Goal: Transaction & Acquisition: Purchase product/service

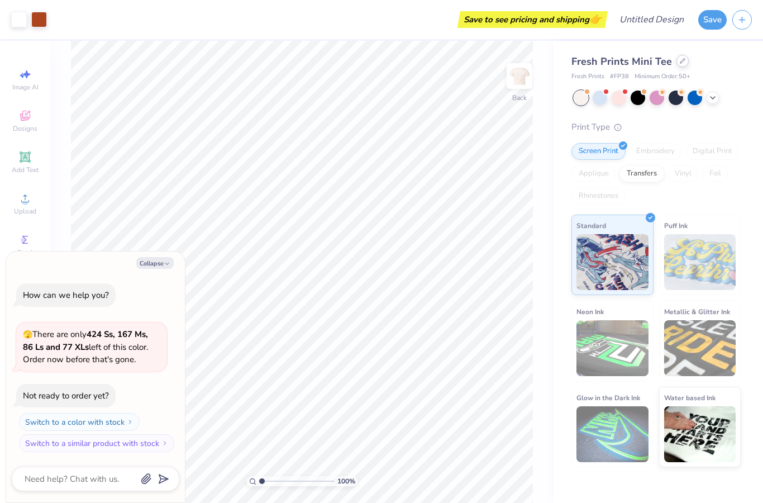
click at [680, 60] on icon at bounding box center [683, 61] width 6 height 6
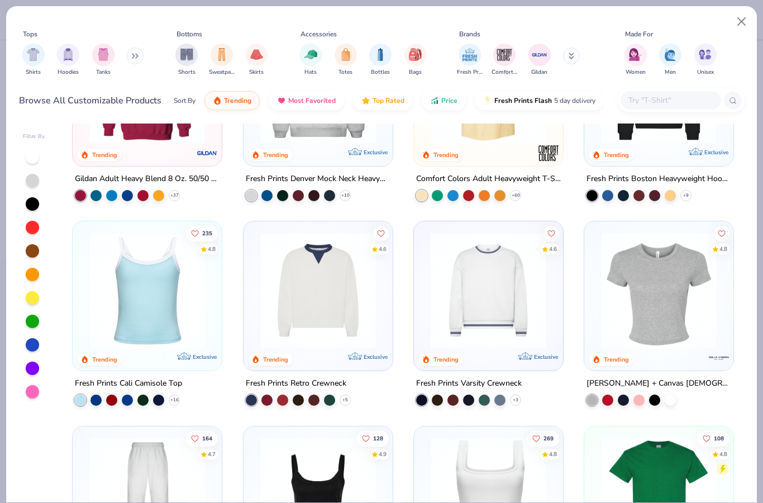
scroll to position [115, 0]
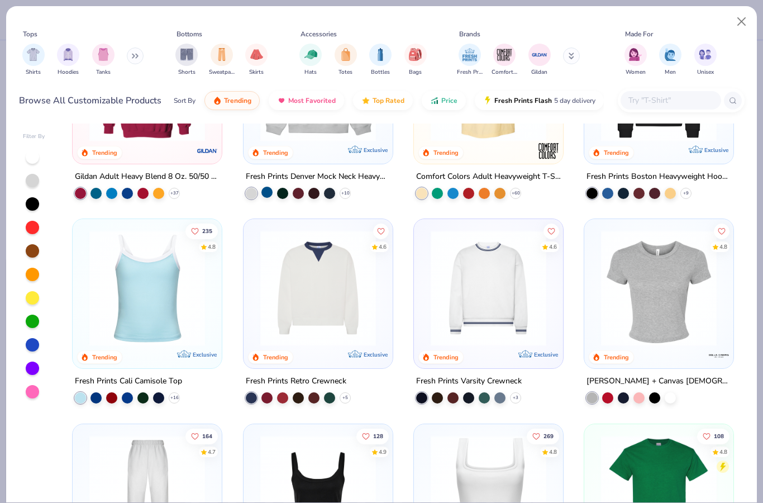
click at [269, 191] on div at bounding box center [267, 192] width 11 height 11
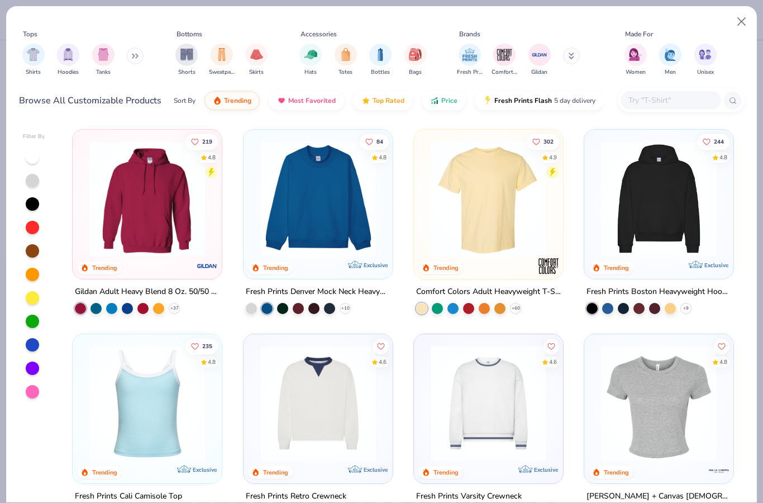
scroll to position [0, 0]
click at [343, 193] on div "219 4.8 Trending Gildan Adult Heavy Blend 8 Oz. 50/50 Hooded Sweatshirt + 37 84…" at bounding box center [403, 312] width 683 height 379
click at [319, 281] on div "84 4.8 Trending Exclusive Fresh Prints Denver Mock Neck Heavyweight Sweatshirt …" at bounding box center [318, 221] width 150 height 185
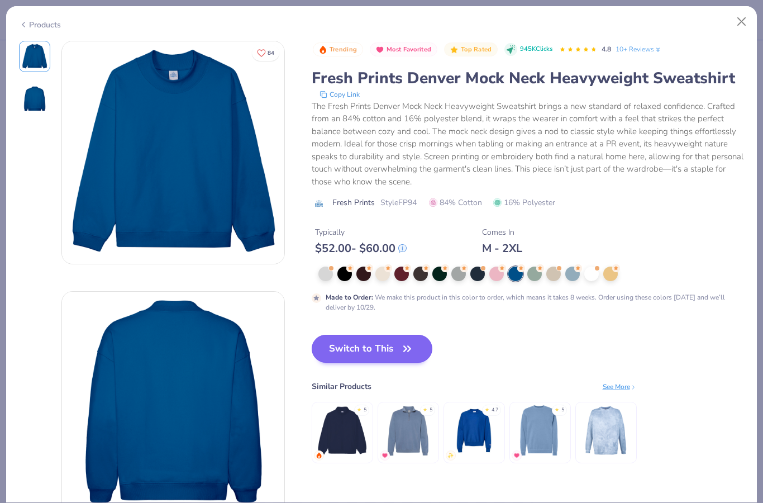
click at [398, 344] on button "Switch to This" at bounding box center [372, 349] width 121 height 28
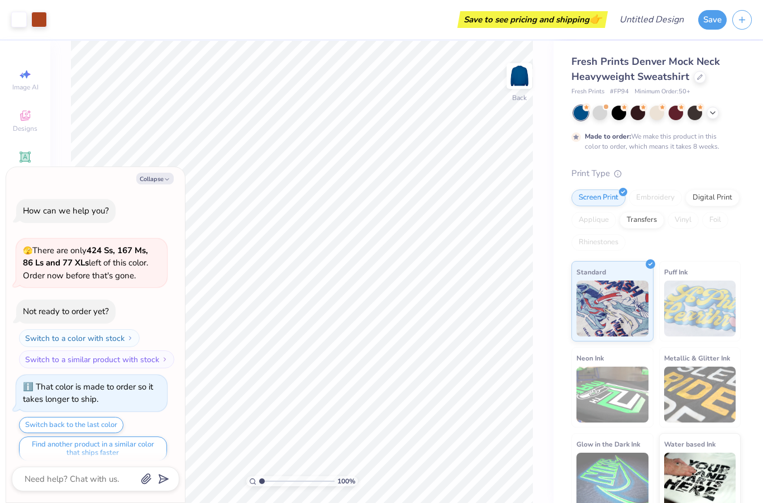
scroll to position [7, 0]
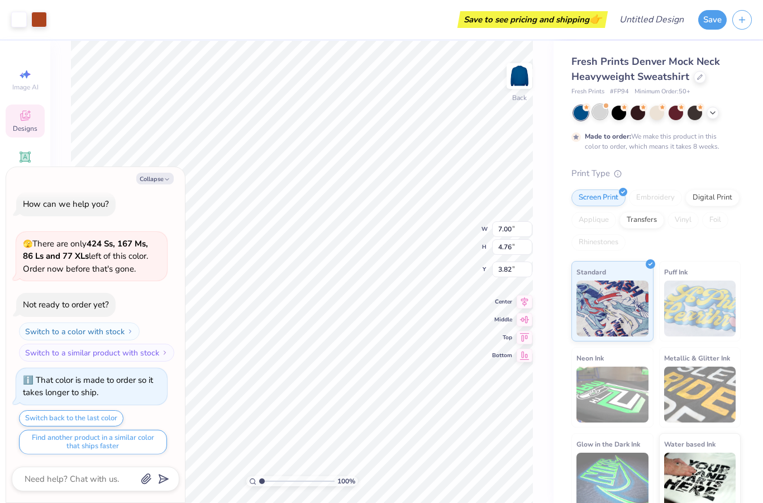
click at [605, 118] on div at bounding box center [600, 111] width 15 height 15
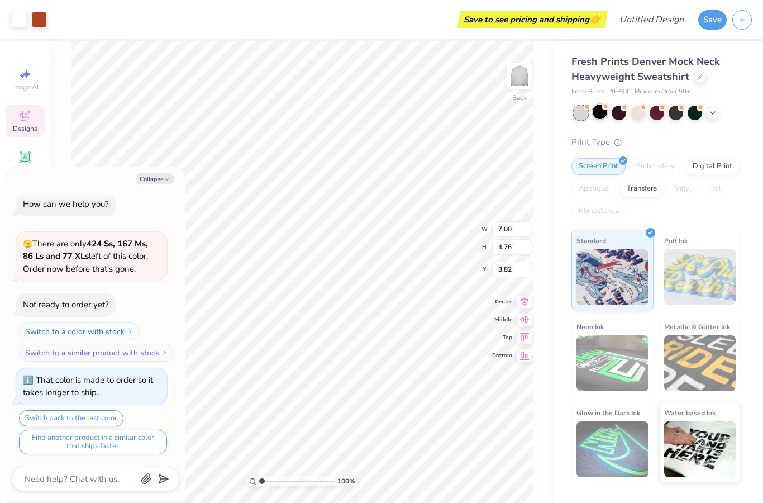
scroll to position [206, 0]
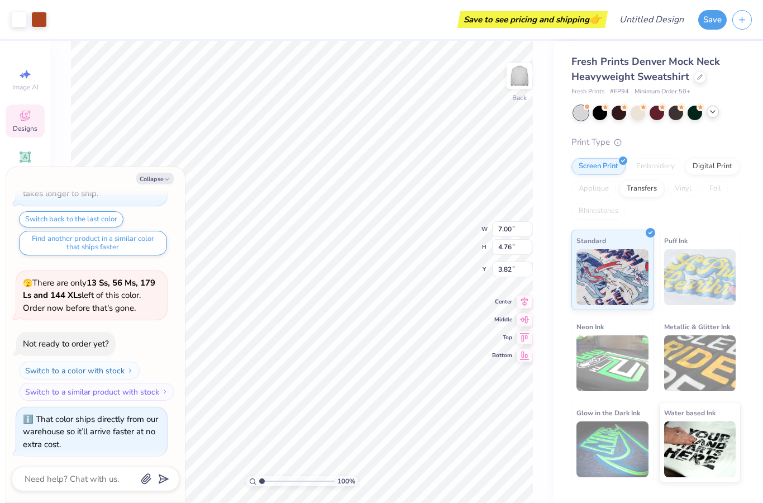
click at [715, 117] on div at bounding box center [713, 112] width 12 height 12
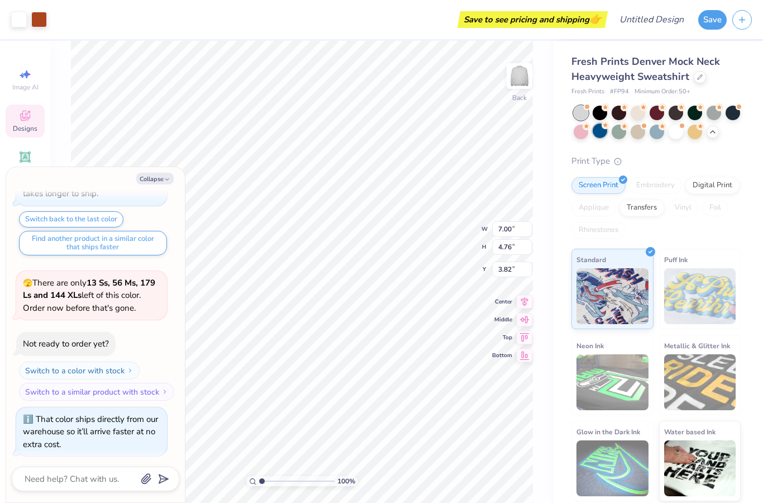
click at [605, 135] on div at bounding box center [600, 130] width 15 height 15
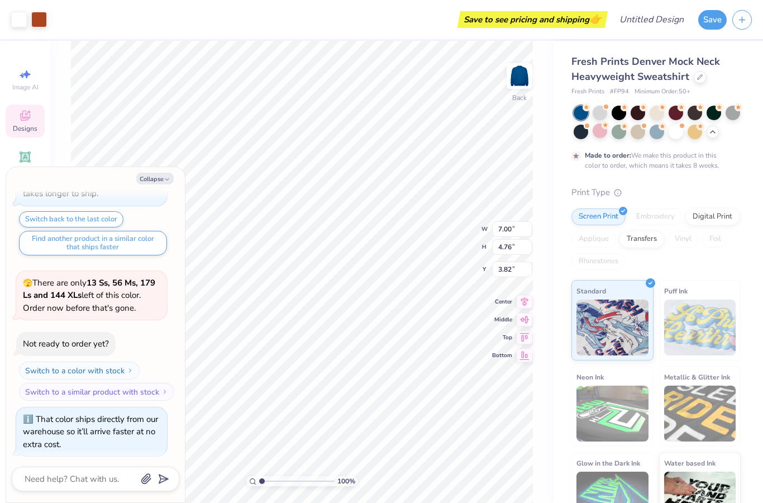
scroll to position [298, 0]
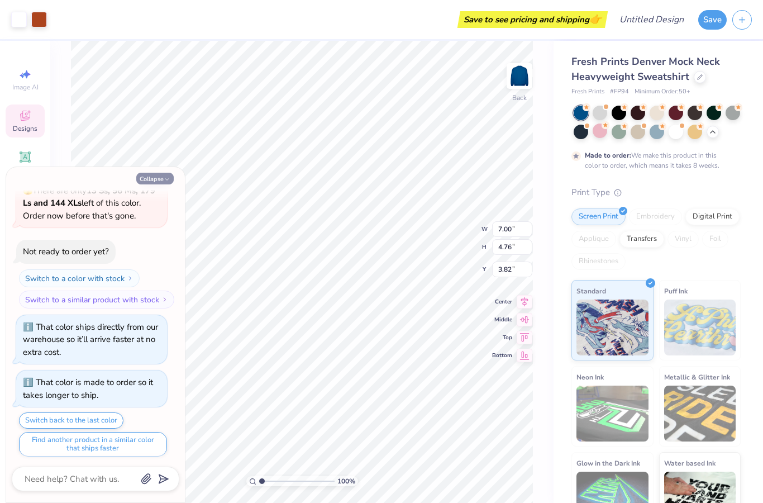
click at [158, 180] on button "Collapse" at bounding box center [154, 179] width 37 height 12
type textarea "x"
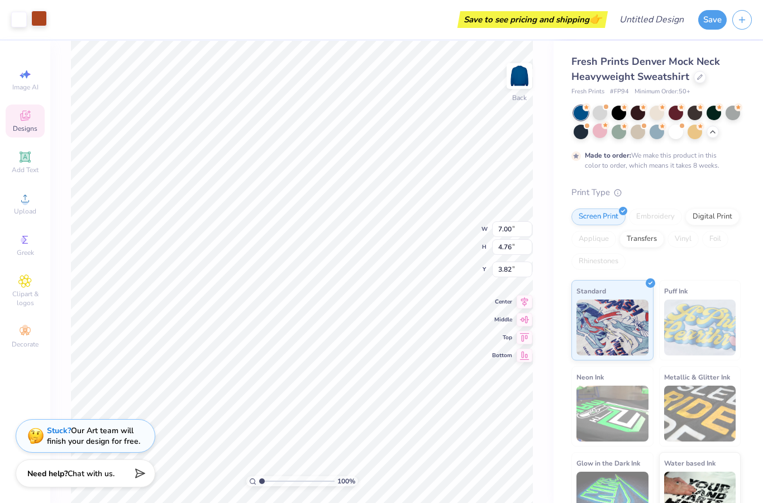
click at [36, 20] on div at bounding box center [39, 19] width 16 height 16
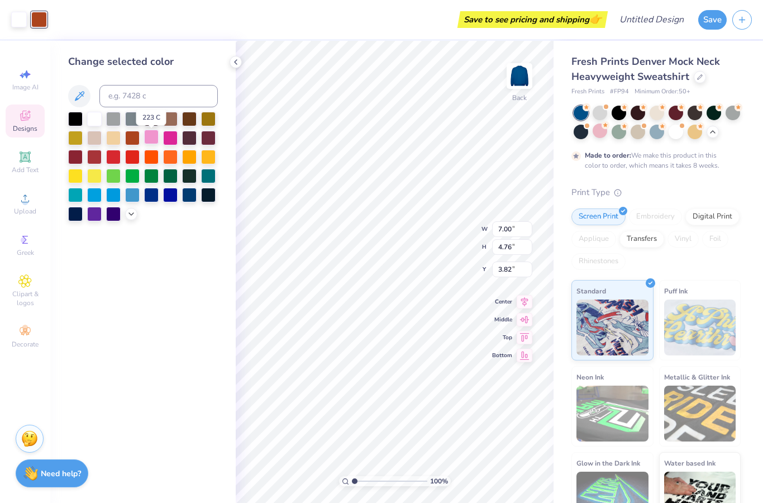
click at [153, 142] on div at bounding box center [151, 137] width 15 height 15
click at [94, 125] on div at bounding box center [94, 118] width 15 height 15
click at [149, 144] on div at bounding box center [151, 137] width 15 height 15
click at [94, 119] on div at bounding box center [94, 118] width 15 height 15
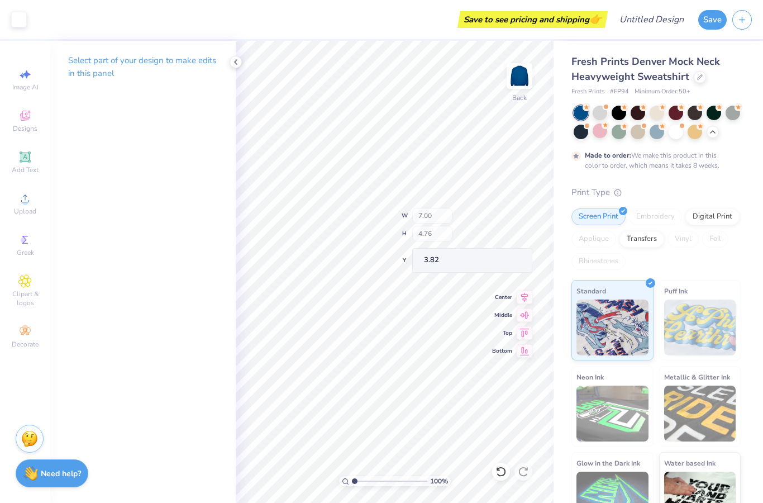
type input "2.87"
type input "3.39"
type input "4.38"
click at [146, 182] on div "Select part of your design to make edits in this panel" at bounding box center [143, 272] width 186 height 462
type input "2.16"
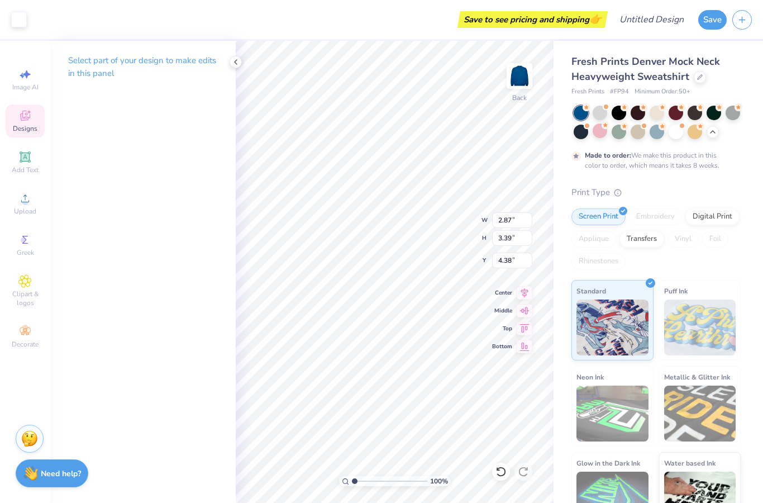
type input "2.65"
type input "4.73"
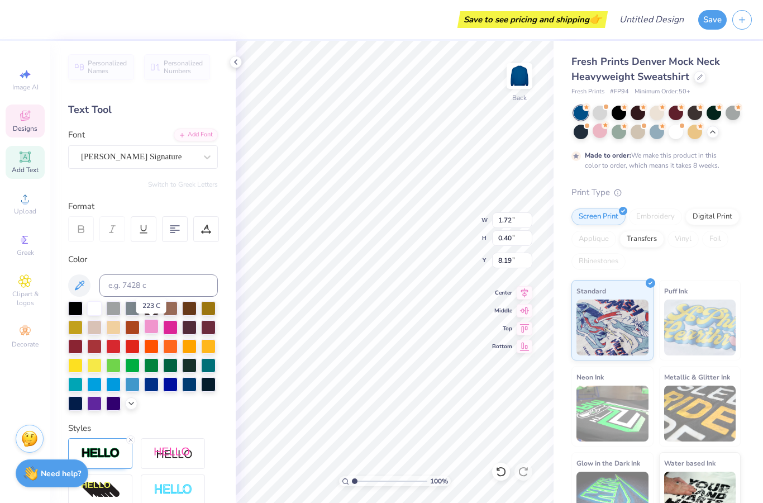
click at [154, 328] on div at bounding box center [151, 326] width 15 height 15
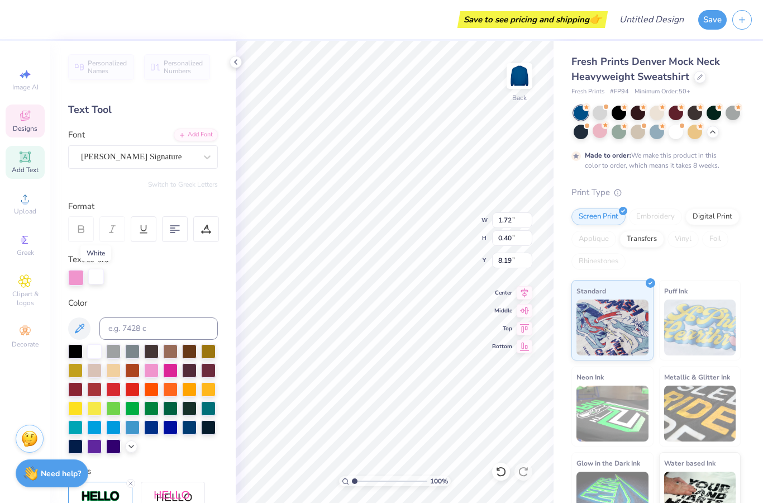
click at [94, 280] on div at bounding box center [96, 277] width 16 height 16
click at [76, 282] on div at bounding box center [76, 277] width 16 height 16
type input "3.66"
type input "0.90"
type input "7.37"
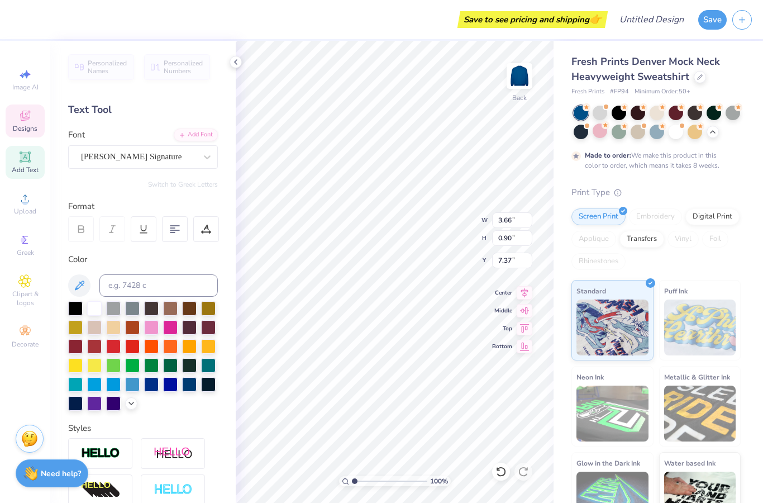
drag, startPoint x: 153, startPoint y: 329, endPoint x: 143, endPoint y: 193, distance: 135.6
click at [153, 329] on div at bounding box center [151, 327] width 15 height 15
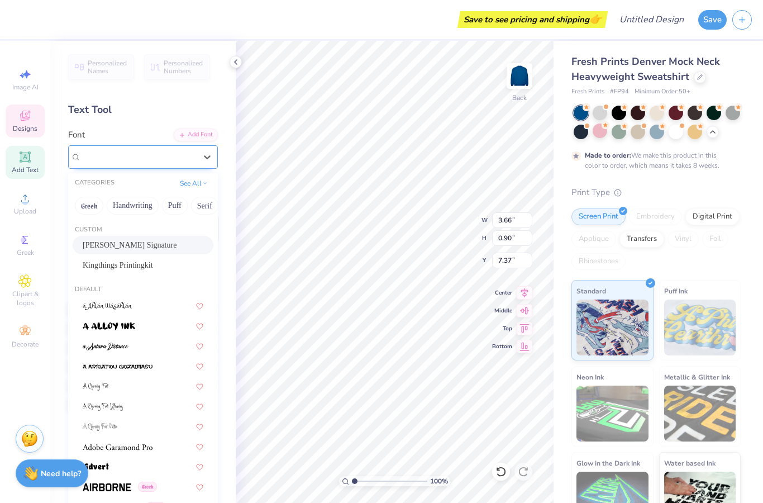
click at [167, 164] on div "Daniels Signature" at bounding box center [138, 156] width 117 height 17
click at [158, 243] on span "Daniels Signature" at bounding box center [130, 245] width 94 height 12
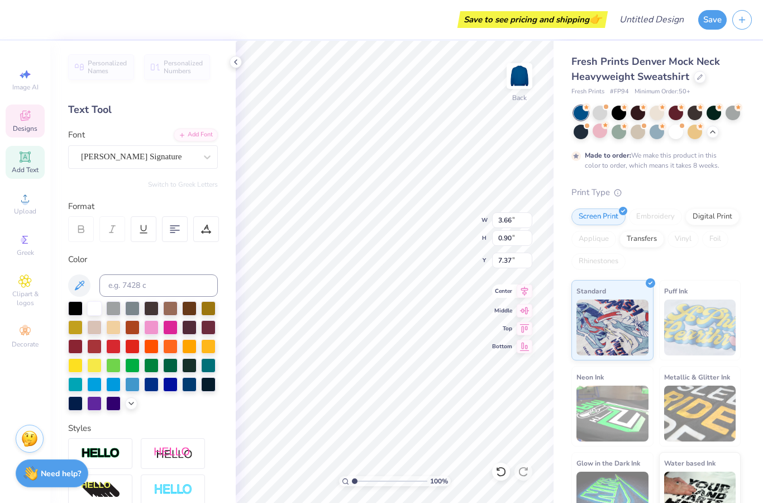
type input "6.38"
type input "1.57"
type input "7.27"
type textarea "Tri"
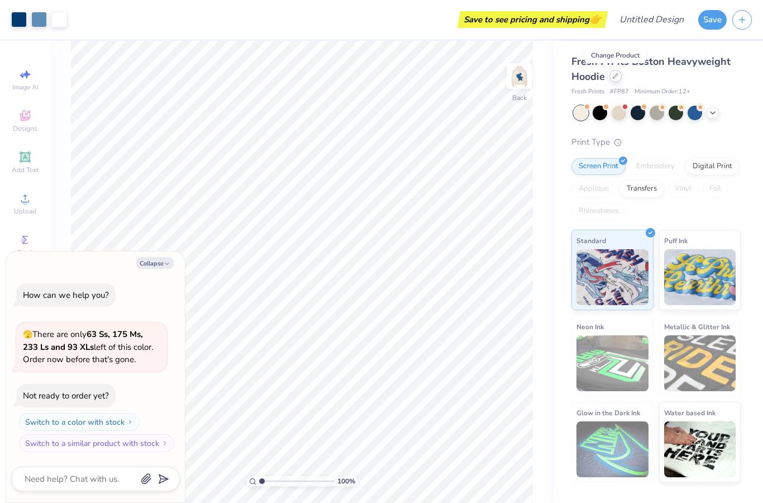
click at [614, 82] on div at bounding box center [616, 76] width 12 height 12
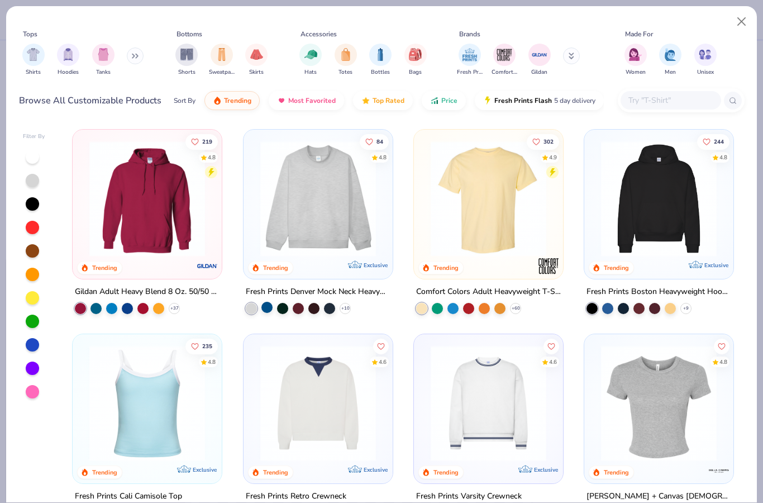
click at [267, 306] on div at bounding box center [267, 307] width 11 height 11
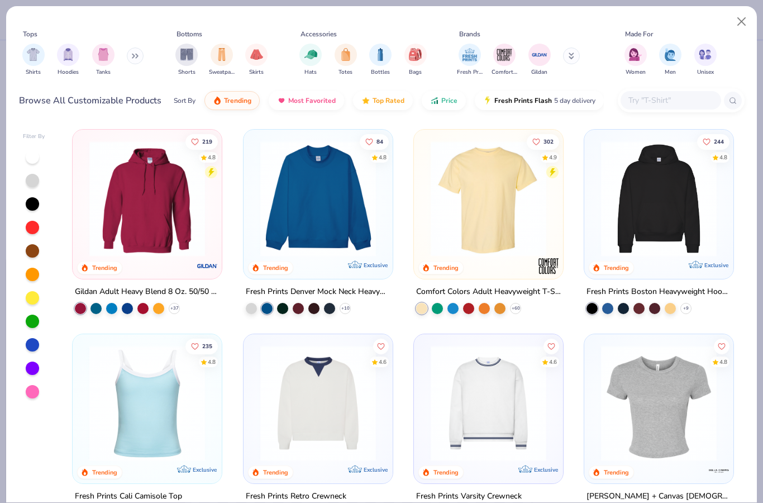
click at [336, 237] on img at bounding box center [318, 199] width 127 height 116
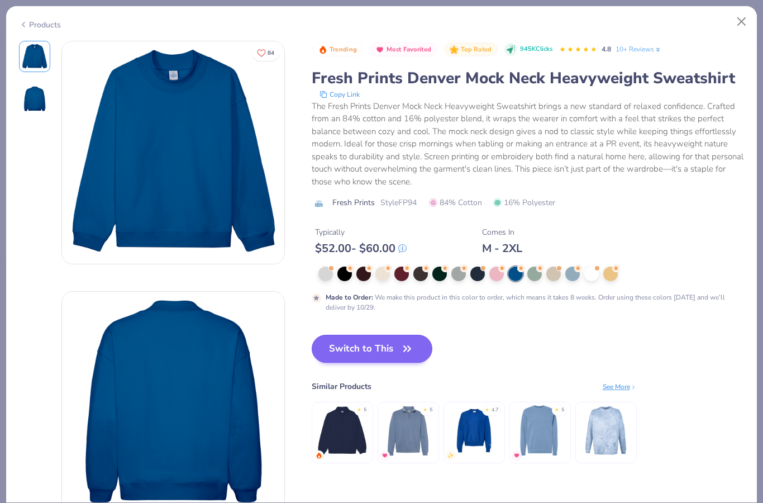
click at [399, 350] on button "Switch to This" at bounding box center [372, 349] width 121 height 28
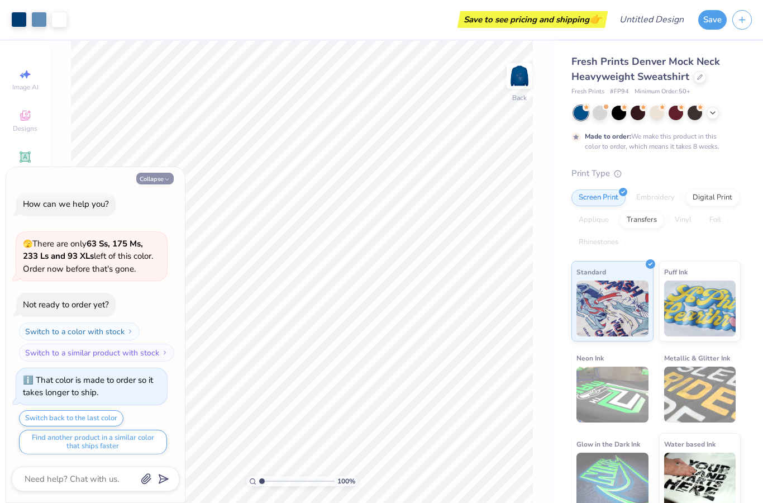
click at [159, 180] on button "Collapse" at bounding box center [154, 179] width 37 height 12
type textarea "x"
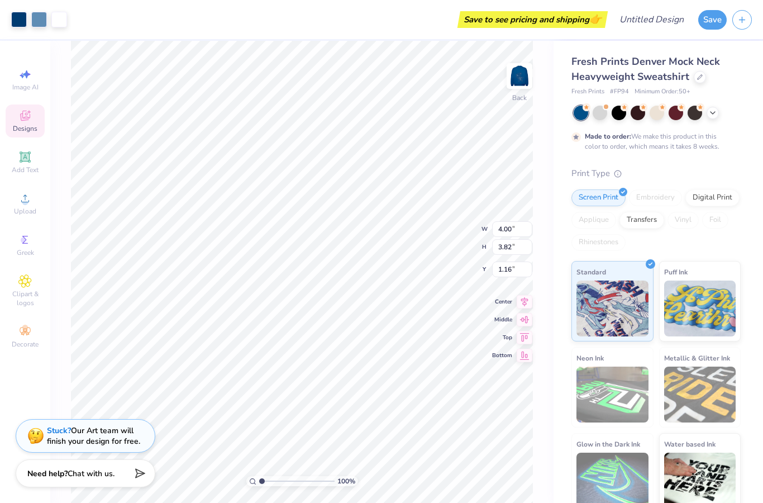
click at [592, 119] on div at bounding box center [657, 113] width 167 height 15
click at [596, 119] on div at bounding box center [657, 113] width 167 height 15
click at [656, 117] on div at bounding box center [657, 111] width 15 height 15
click at [711, 115] on icon at bounding box center [713, 111] width 9 height 9
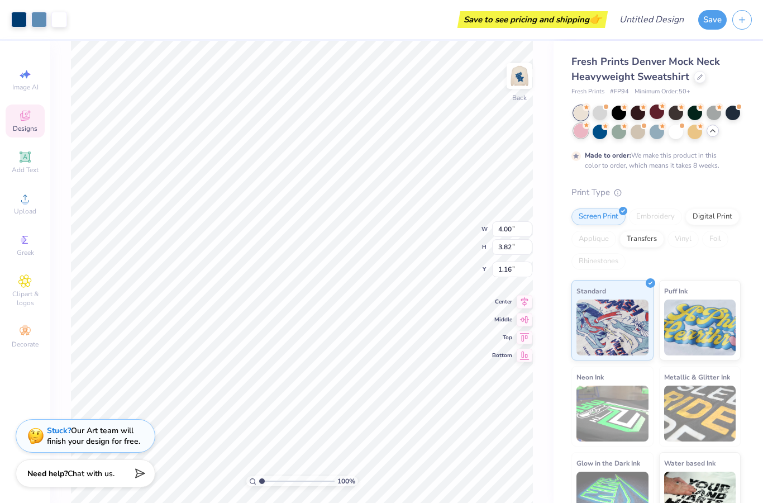
click at [581, 135] on div at bounding box center [581, 130] width 15 height 15
click at [657, 135] on div at bounding box center [657, 130] width 15 height 15
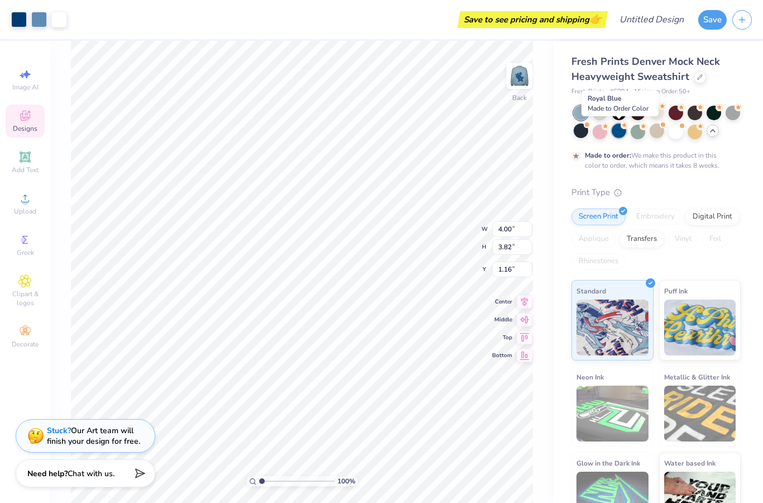
click at [618, 135] on div at bounding box center [619, 130] width 15 height 15
click at [656, 116] on div at bounding box center [657, 111] width 15 height 15
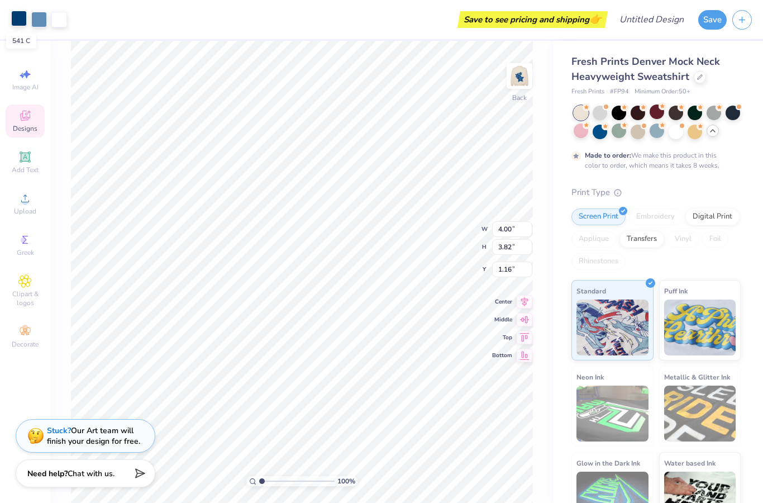
click at [20, 21] on div at bounding box center [19, 19] width 16 height 16
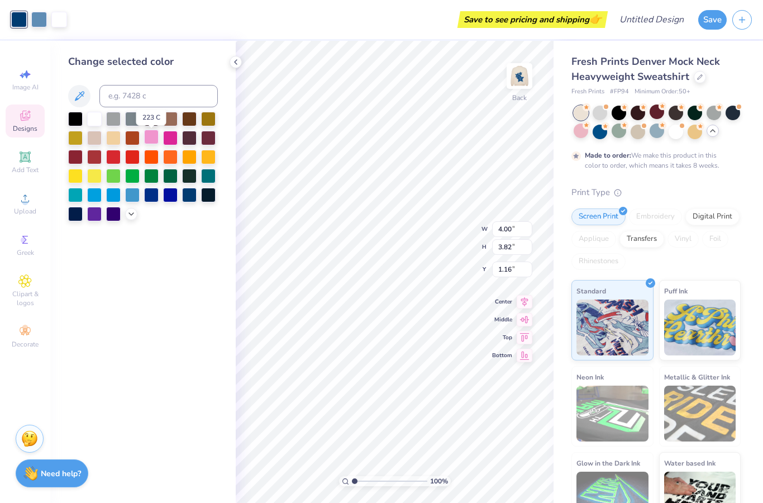
click at [151, 141] on div at bounding box center [151, 137] width 15 height 15
click at [165, 200] on div at bounding box center [170, 194] width 15 height 15
click at [97, 198] on div at bounding box center [94, 194] width 15 height 15
click at [156, 140] on div at bounding box center [151, 137] width 15 height 15
click at [175, 141] on div at bounding box center [170, 137] width 15 height 15
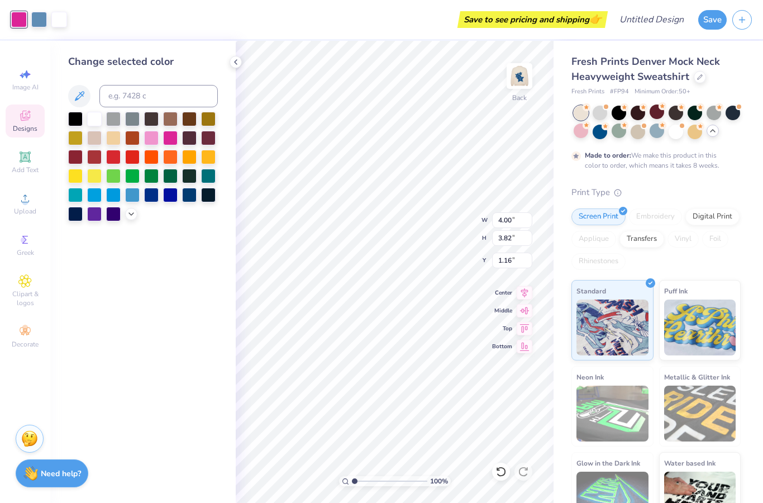
click at [160, 140] on div at bounding box center [143, 167] width 150 height 110
click at [148, 139] on div at bounding box center [151, 137] width 15 height 15
click at [116, 163] on div at bounding box center [113, 156] width 15 height 15
click at [137, 282] on div "Change selected color" at bounding box center [143, 272] width 186 height 462
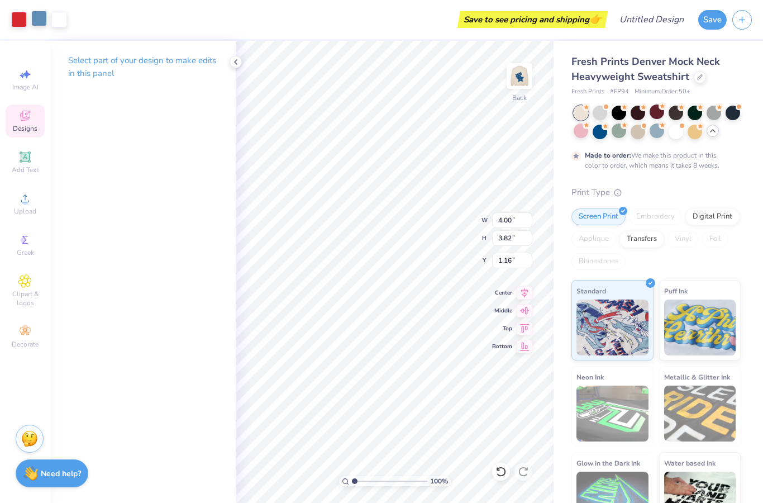
click at [33, 24] on div at bounding box center [39, 19] width 16 height 16
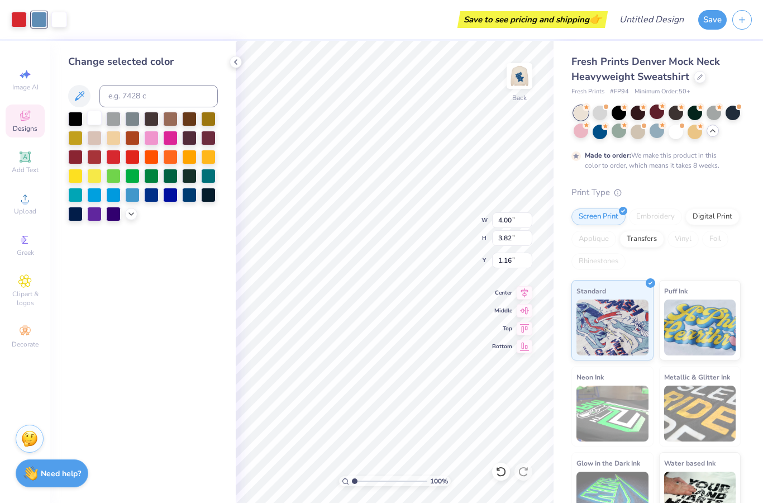
click at [88, 120] on div at bounding box center [94, 118] width 15 height 15
click at [100, 125] on div at bounding box center [94, 118] width 15 height 15
click at [96, 122] on div at bounding box center [94, 118] width 15 height 15
click at [154, 139] on div at bounding box center [151, 137] width 15 height 15
click at [111, 137] on div at bounding box center [113, 137] width 15 height 15
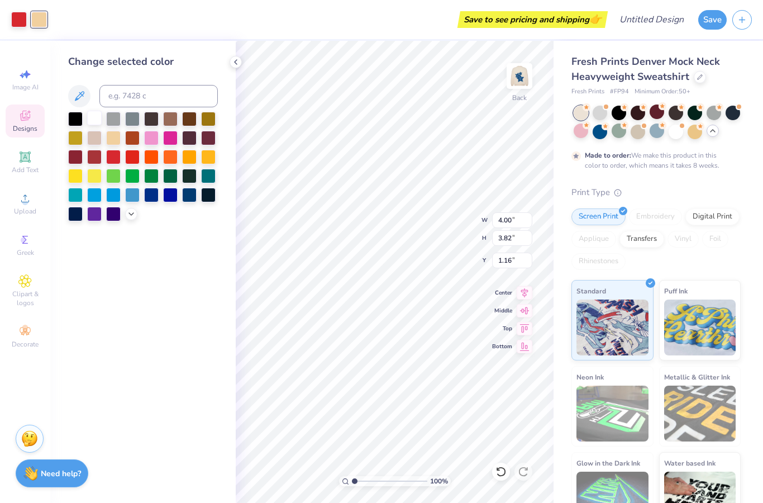
click at [94, 125] on div at bounding box center [94, 118] width 15 height 15
click at [208, 178] on div at bounding box center [208, 175] width 15 height 15
click at [92, 125] on div at bounding box center [94, 118] width 15 height 15
click at [145, 248] on div "Change selected color" at bounding box center [143, 272] width 186 height 462
click at [78, 136] on div at bounding box center [75, 137] width 15 height 15
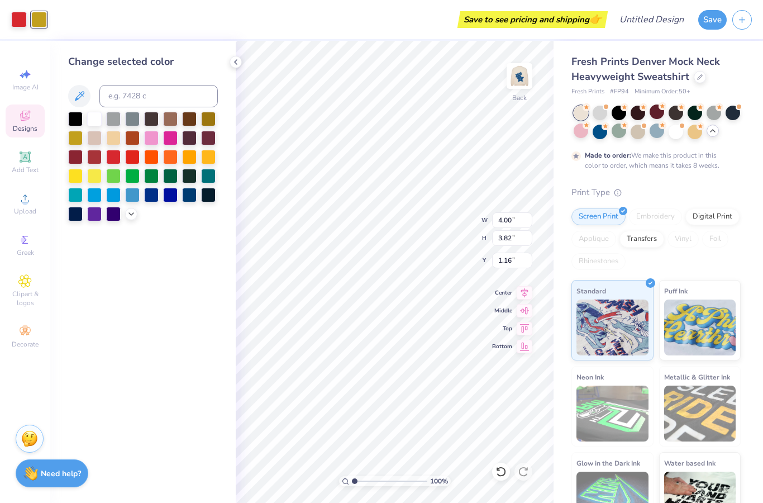
click at [123, 138] on div at bounding box center [143, 167] width 150 height 110
click at [155, 141] on div at bounding box center [151, 137] width 15 height 15
click at [110, 195] on div at bounding box center [113, 194] width 15 height 15
click at [91, 195] on div at bounding box center [94, 194] width 15 height 15
click at [160, 197] on div at bounding box center [143, 167] width 150 height 110
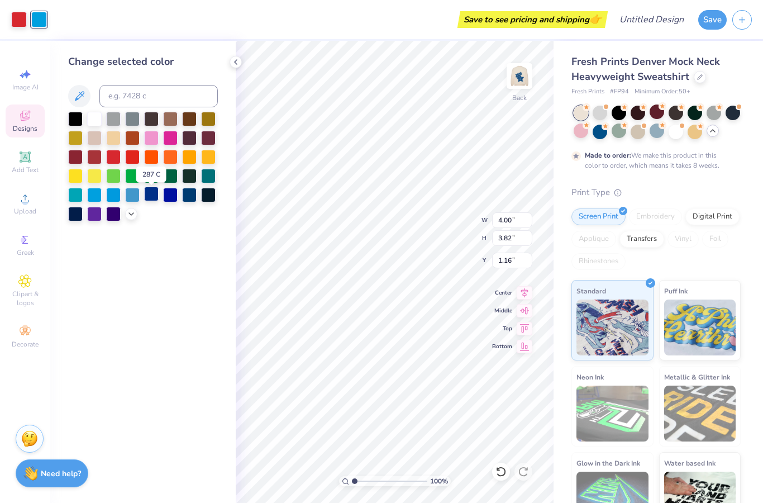
click at [148, 197] on div at bounding box center [151, 194] width 15 height 15
click at [173, 197] on div at bounding box center [170, 194] width 15 height 15
click at [186, 158] on div at bounding box center [189, 156] width 15 height 15
click at [217, 150] on div at bounding box center [143, 167] width 150 height 110
click at [91, 121] on div at bounding box center [94, 118] width 15 height 15
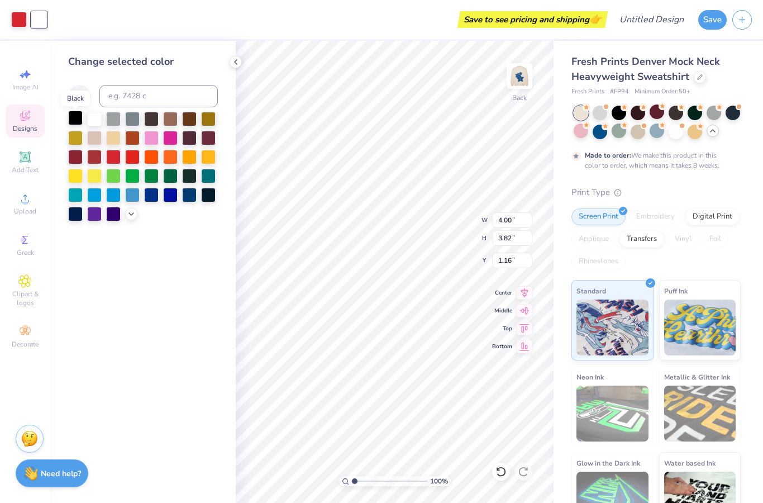
click at [73, 122] on div at bounding box center [75, 118] width 15 height 15
click at [78, 175] on div at bounding box center [75, 175] width 15 height 15
click at [99, 182] on div at bounding box center [94, 175] width 15 height 15
click at [113, 180] on div at bounding box center [113, 175] width 15 height 15
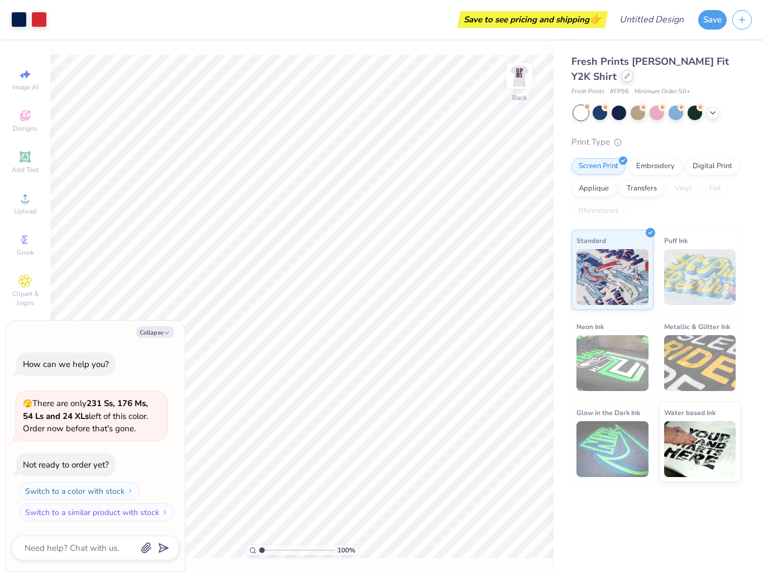
click at [625, 77] on icon at bounding box center [628, 76] width 6 height 6
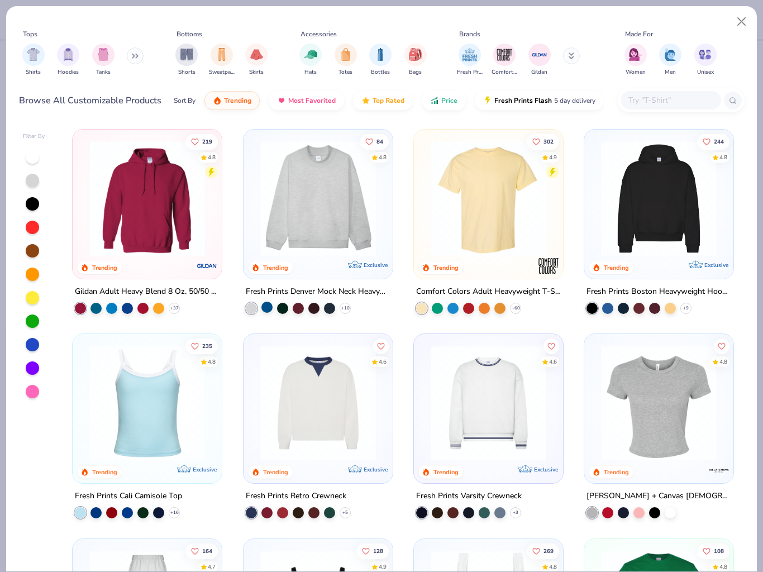
click at [269, 308] on div at bounding box center [267, 307] width 11 height 11
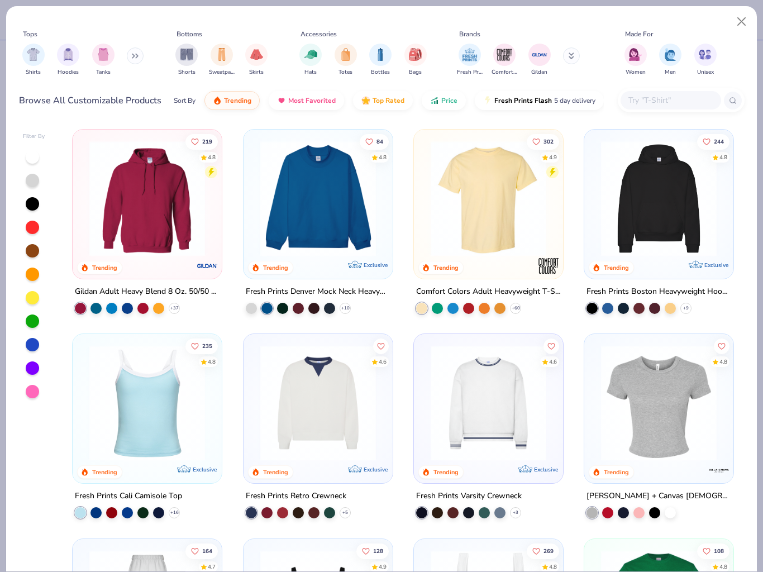
click at [302, 228] on img at bounding box center [318, 199] width 127 height 116
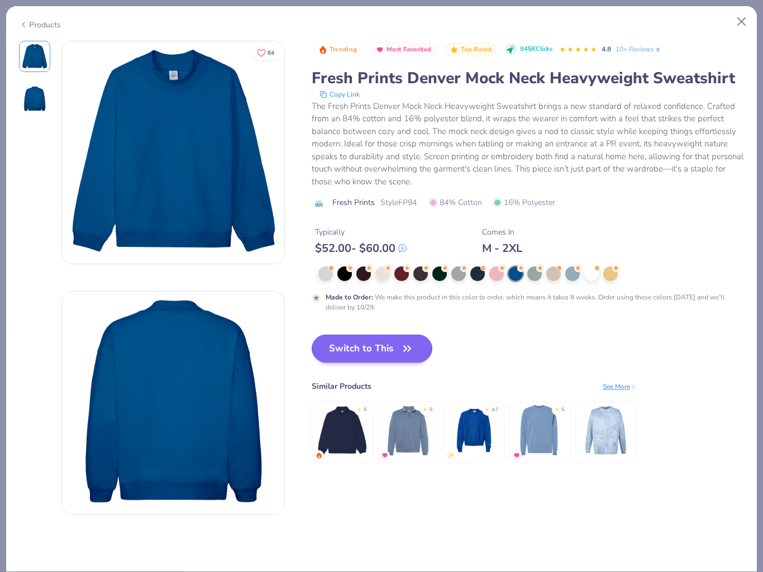
click at [330, 335] on button "Switch to This" at bounding box center [372, 349] width 121 height 28
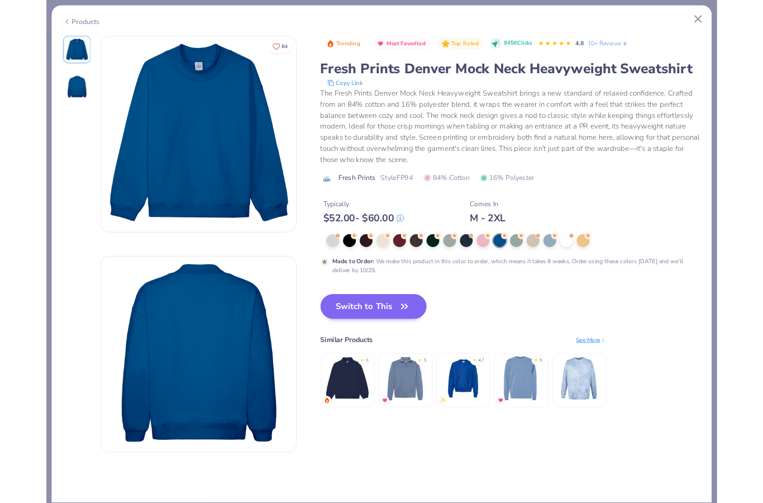
scroll to position [7, 0]
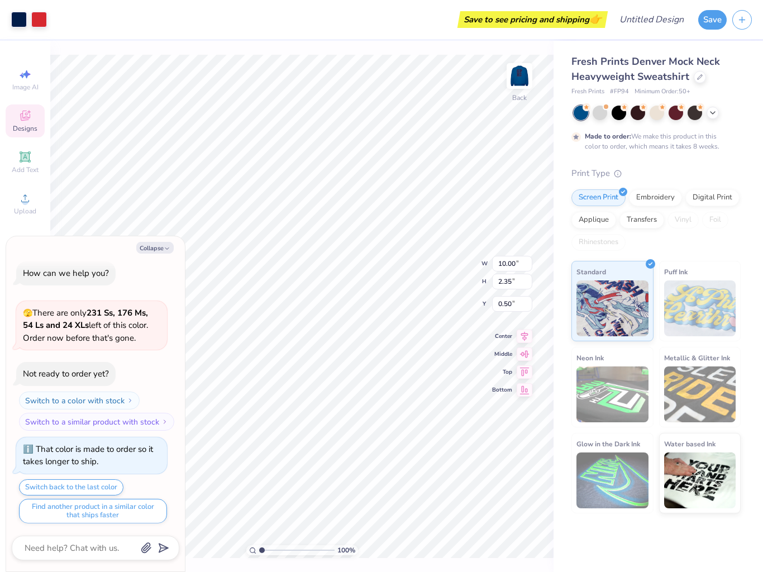
type textarea "x"
type input "1.84"
type input "1.44"
type input "0.83"
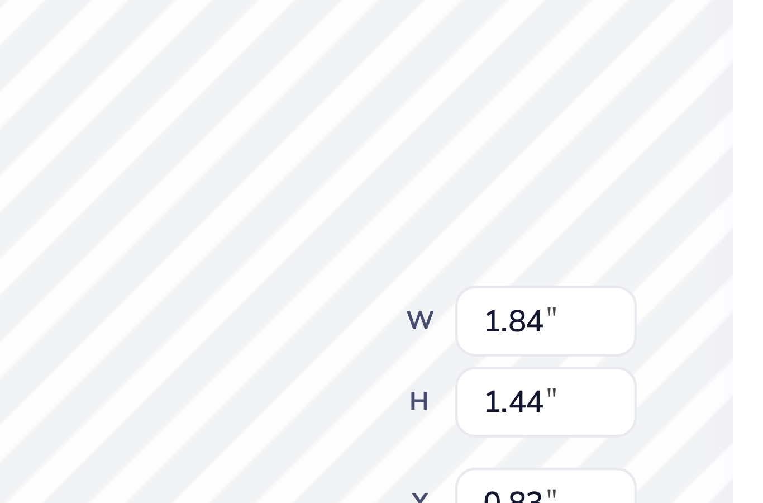
type textarea "x"
type textarea "7"
type textarea "2025"
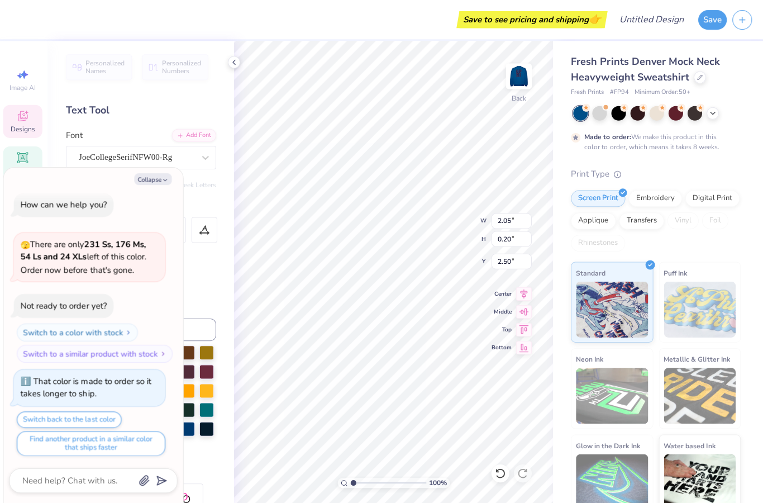
type textarea "x"
type input "3.75"
type input "1.34"
type input "1.00"
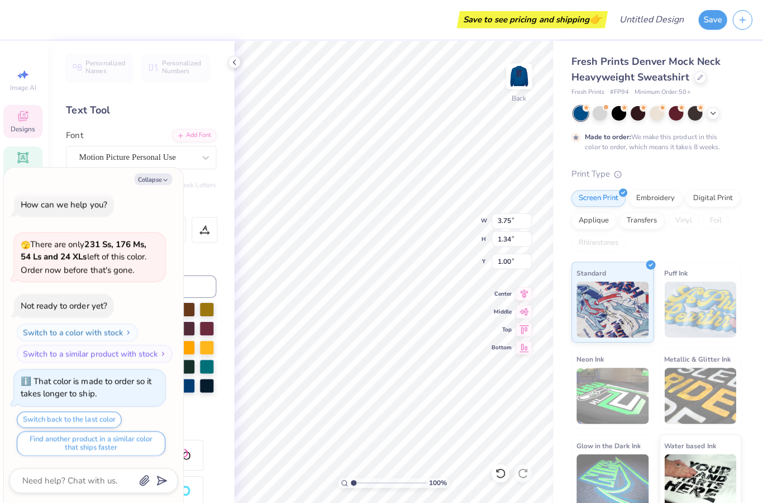
type textarea "x"
type input "5.34"
type input "1.91"
type input "0.87"
type textarea "x"
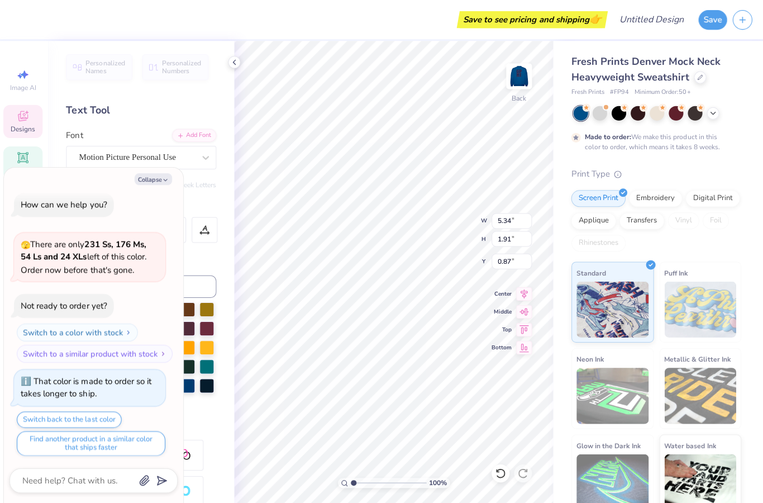
type input "5.21"
type textarea "x"
type input "1.52"
type input "1.47"
type input "1.01"
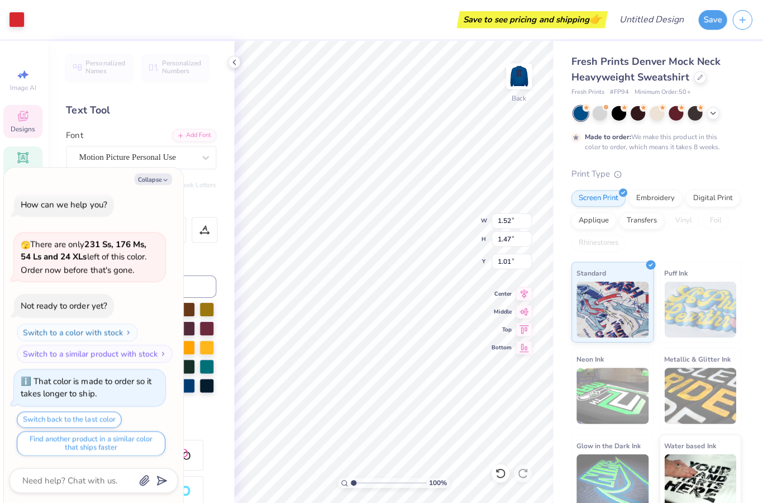
type textarea "x"
type input "3.29"
type input "3.18"
type textarea "x"
type input "3.35"
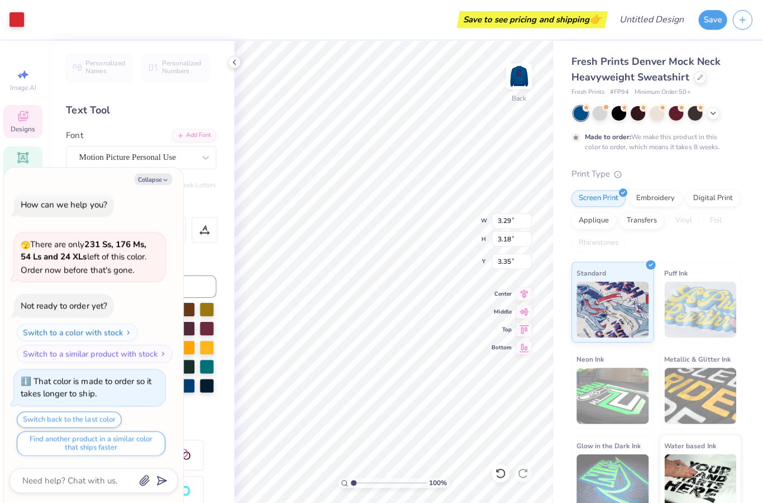
type textarea "x"
type input "2.44"
type input "2.35"
type input "0.50"
type textarea "x"
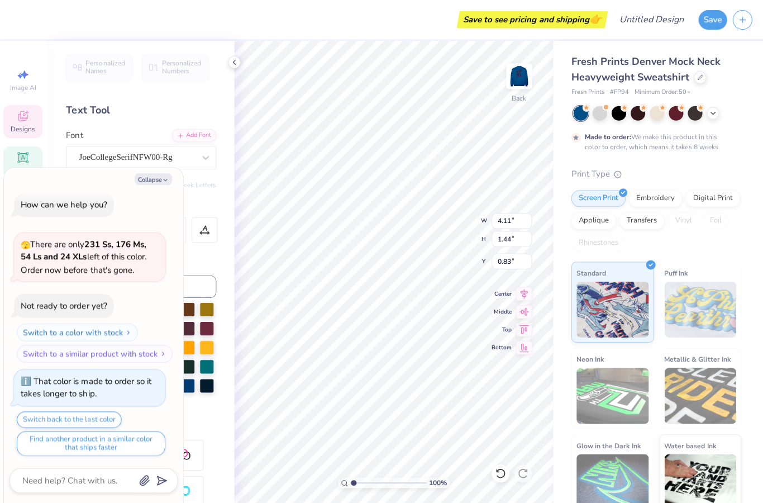
type input "2.87"
type input "1.00"
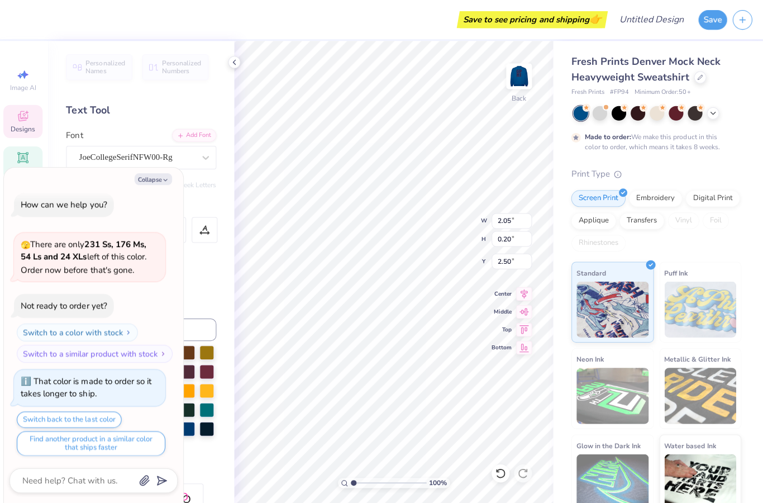
type textarea "x"
type input "3.85"
type input "0.38"
type textarea "x"
type input "9.62"
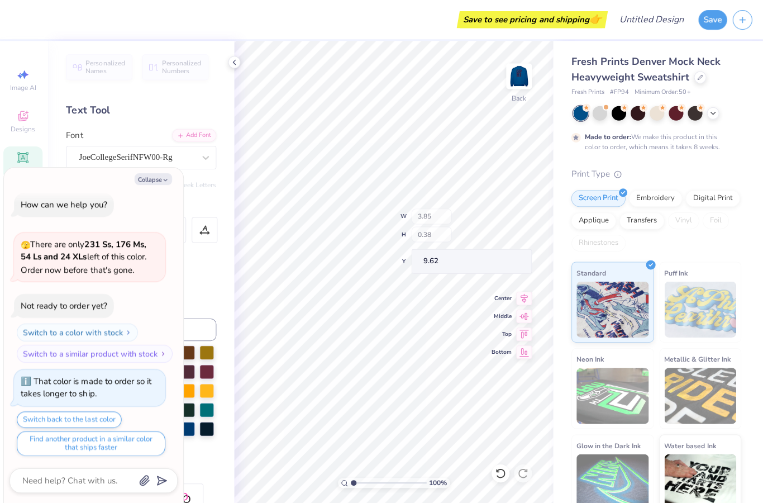
type textarea "x"
type input "1.0671650055311"
type textarea "x"
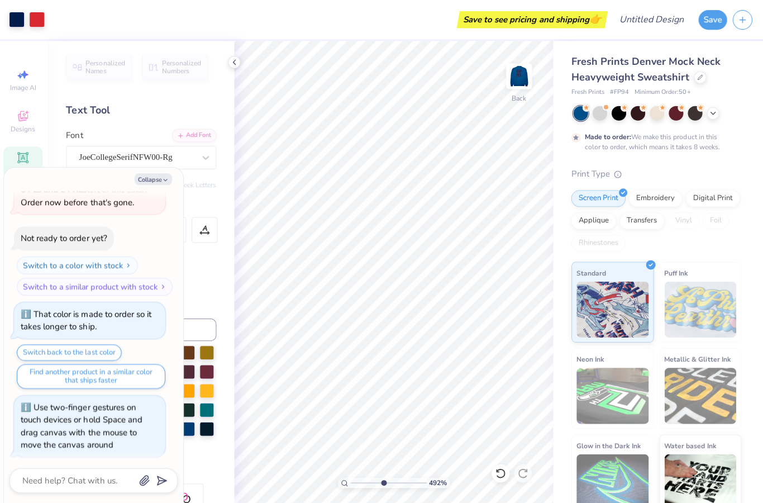
type input "4.91600202048936"
type textarea "x"
type input "4.91600202048936"
type textarea "x"
type input "4.91600202048936"
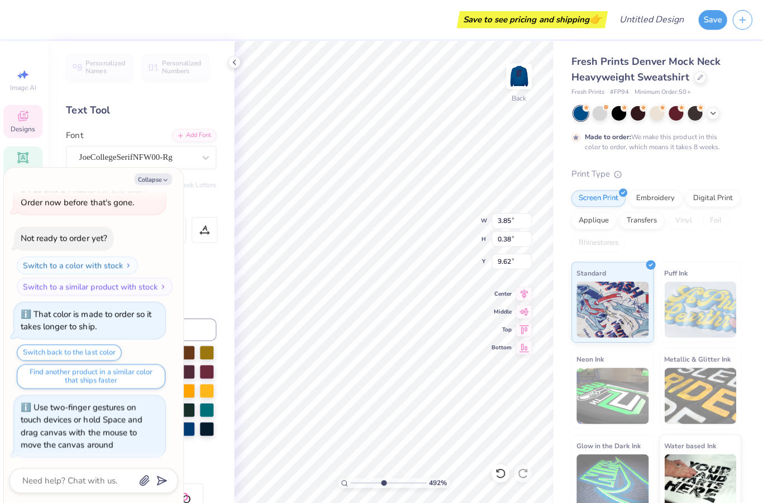
type textarea "x"
type input "4.91600202048936"
type textarea "x"
type input "4.91600202048936"
type textarea "x"
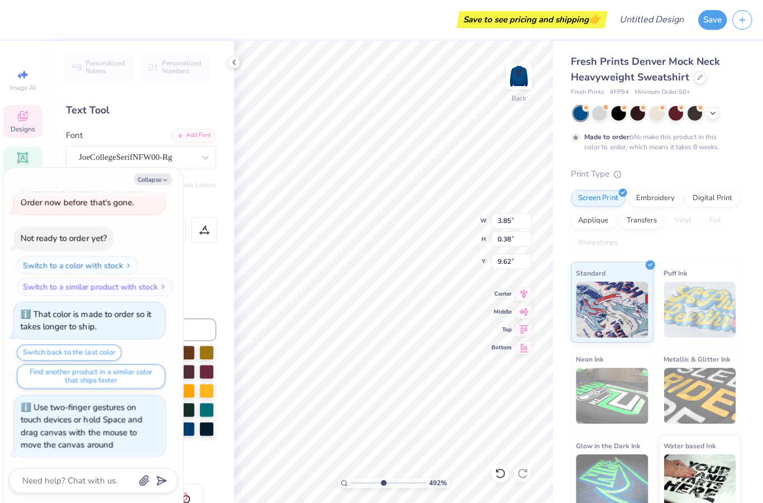
scroll to position [1, 1]
type textarea "E"
type textarea "Primary Recruitment"
type input "4.91600202048936"
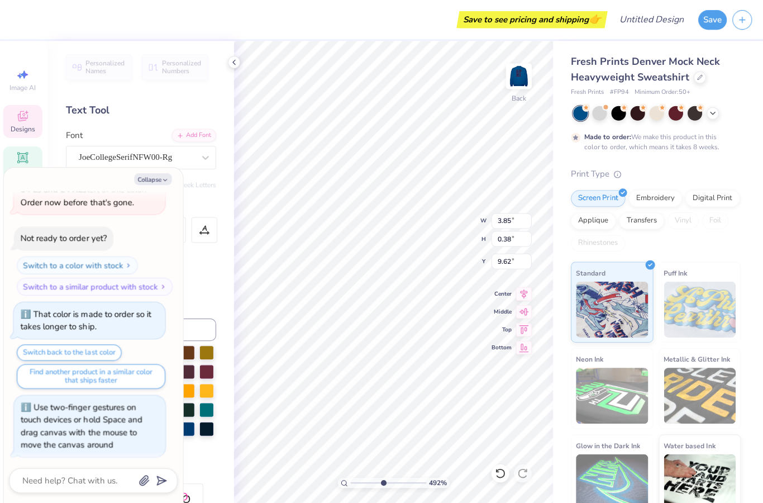
type textarea "x"
type input "4.91600202048936"
type textarea "x"
type input "5.50"
type input "4.91600202048936"
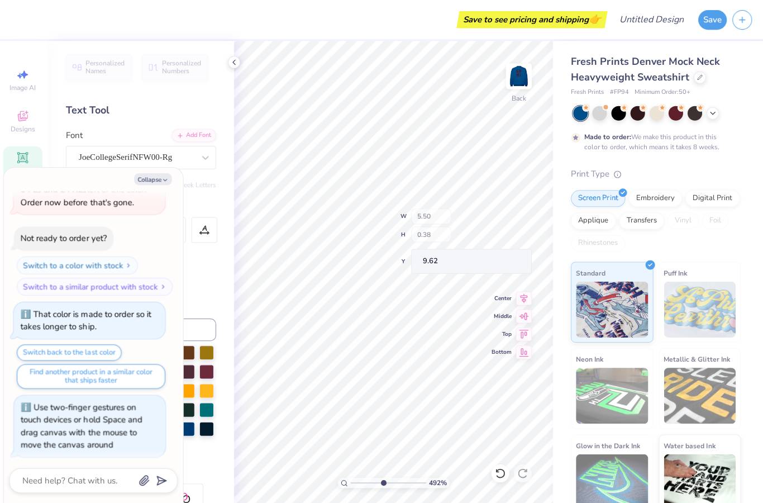
type textarea "x"
type input "4.91600202048936"
type textarea "x"
type input "1.81816918053183"
type textarea "x"
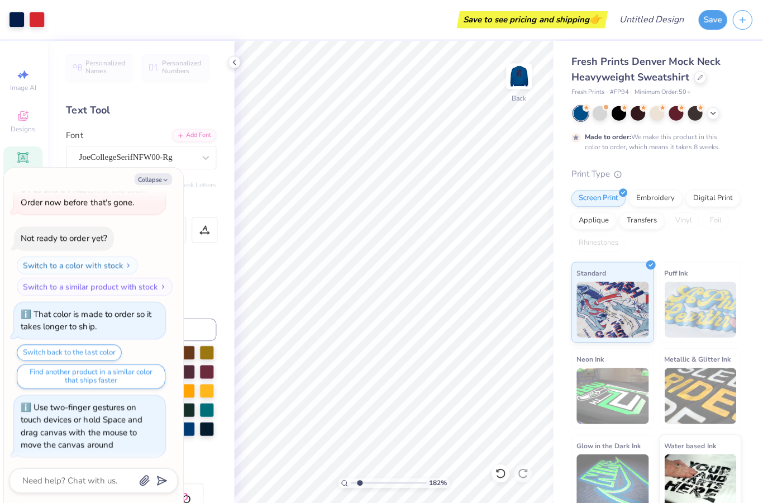
type input "1.81816918053183"
type textarea "x"
type input "1.81816918053183"
type textarea "x"
type input "1.81816918053183"
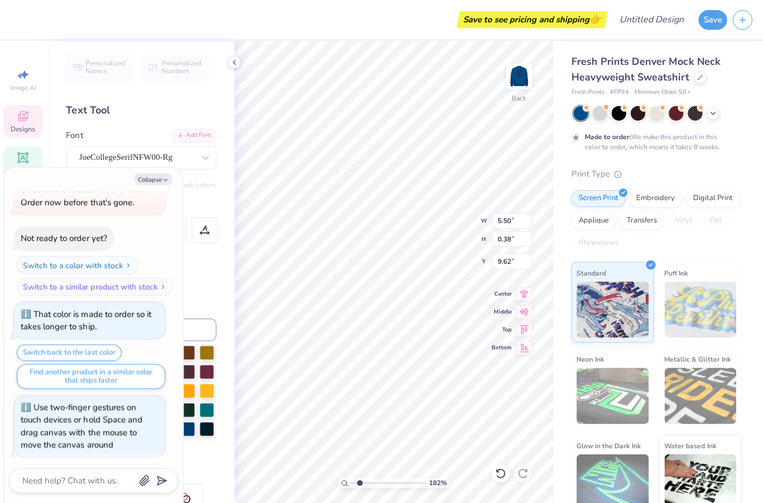
type textarea "x"
type input "1.81816918053183"
type textarea "x"
type input "3.70"
type input "0.25"
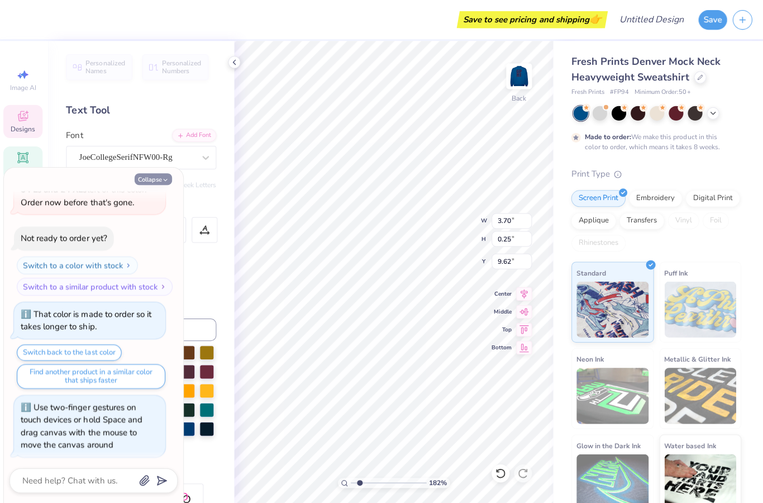
click at [164, 176] on icon "button" at bounding box center [167, 179] width 7 height 7
type textarea "x"
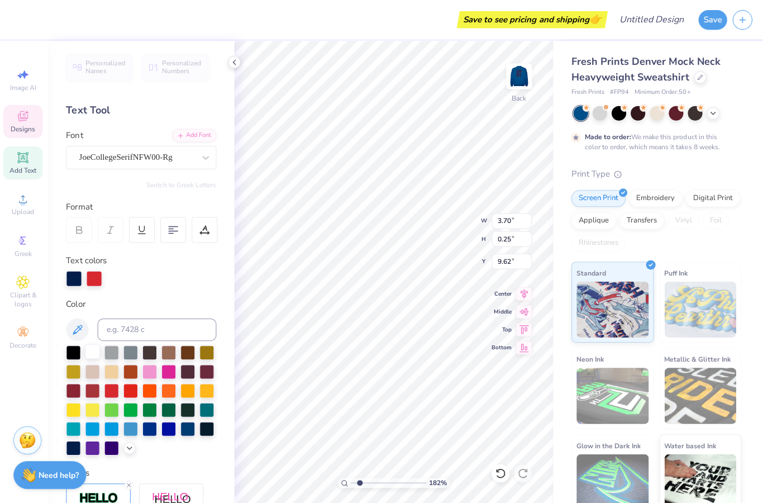
click at [91, 358] on div at bounding box center [94, 350] width 15 height 15
click at [91, 284] on div at bounding box center [96, 277] width 16 height 16
click at [113, 355] on div at bounding box center [113, 350] width 15 height 15
click at [113, 393] on div at bounding box center [113, 388] width 15 height 15
type input "1.81816918053183"
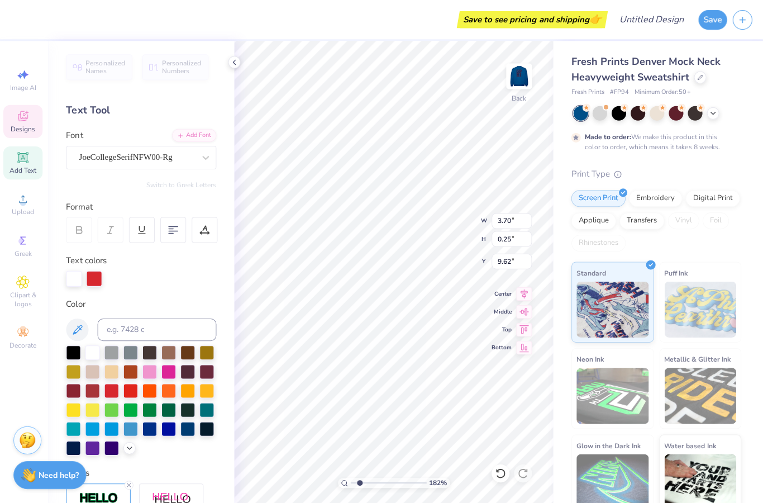
type input "2.87"
type input "1.81816918053183"
type input "2.07"
type input "1.81816918053183"
type input "2.87"
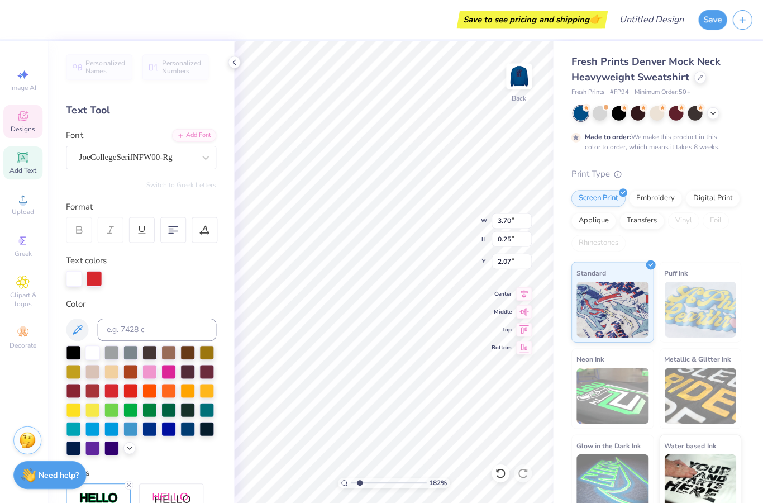
type input "1.00"
type input "0.83"
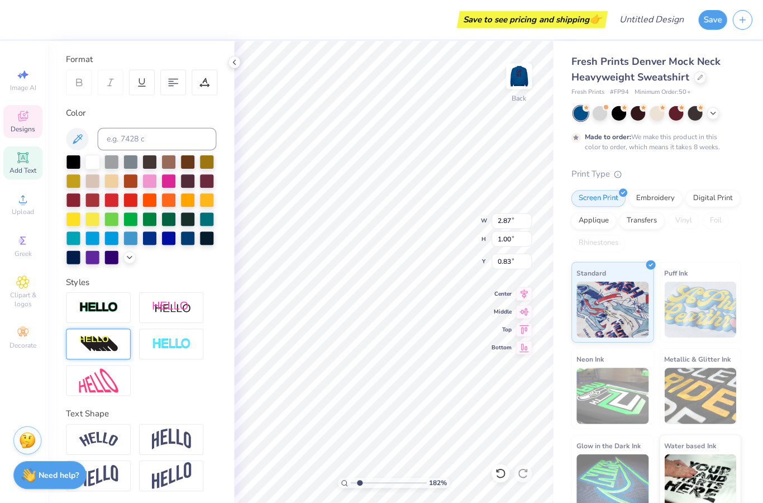
scroll to position [148, 0]
click at [85, 321] on div at bounding box center [100, 306] width 64 height 31
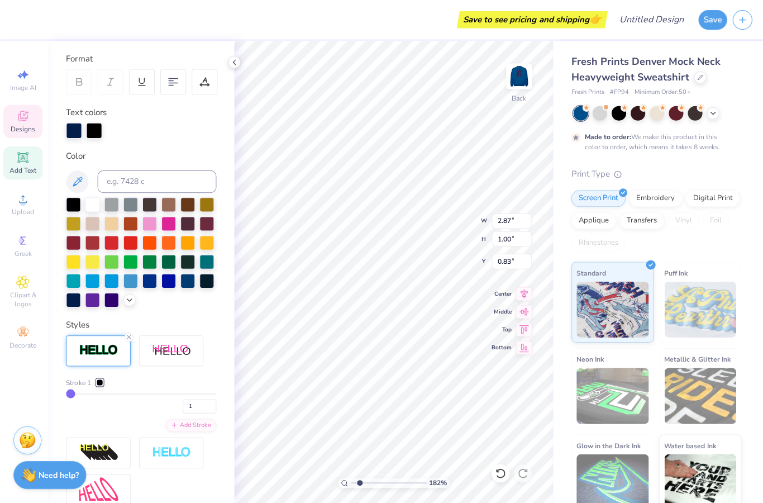
type input "1.81816918053183"
type input "2.88"
type input "1.02"
type input "0.82"
click at [88, 205] on div at bounding box center [94, 203] width 15 height 15
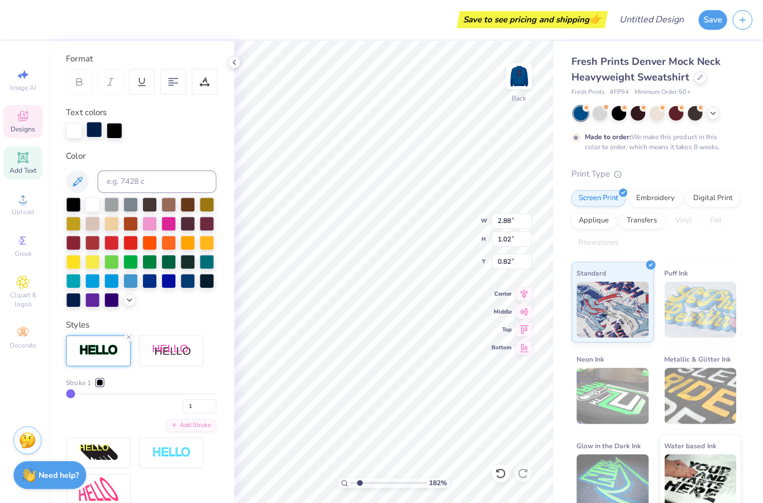
click at [91, 129] on div at bounding box center [96, 129] width 16 height 16
click at [69, 203] on div at bounding box center [75, 203] width 15 height 15
click at [72, 127] on div at bounding box center [76, 129] width 16 height 16
click at [91, 132] on div at bounding box center [96, 129] width 16 height 16
click at [78, 126] on div at bounding box center [76, 129] width 16 height 16
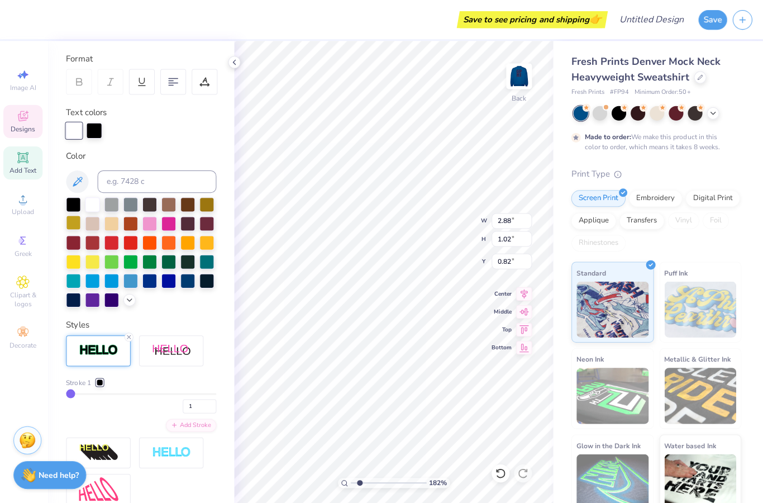
click at [75, 226] on div at bounding box center [75, 222] width 15 height 15
click at [92, 130] on div at bounding box center [96, 129] width 16 height 16
click at [94, 201] on div at bounding box center [94, 203] width 15 height 15
click at [75, 129] on div at bounding box center [76, 129] width 16 height 16
click at [72, 205] on div at bounding box center [75, 203] width 15 height 15
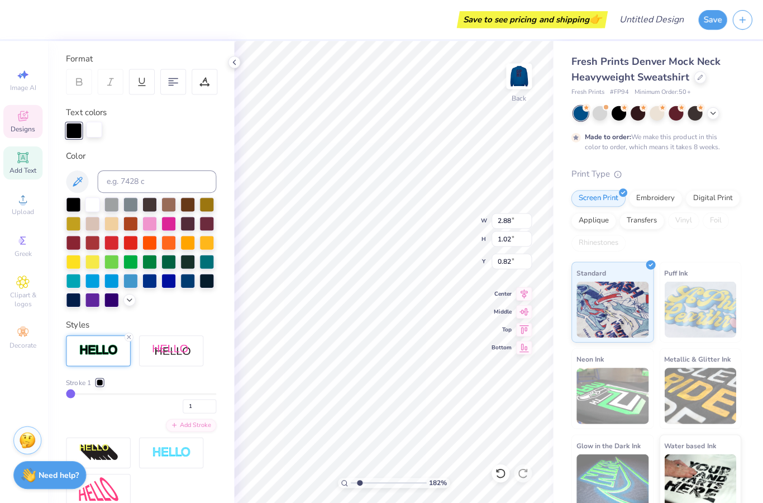
click at [94, 122] on div at bounding box center [96, 129] width 16 height 16
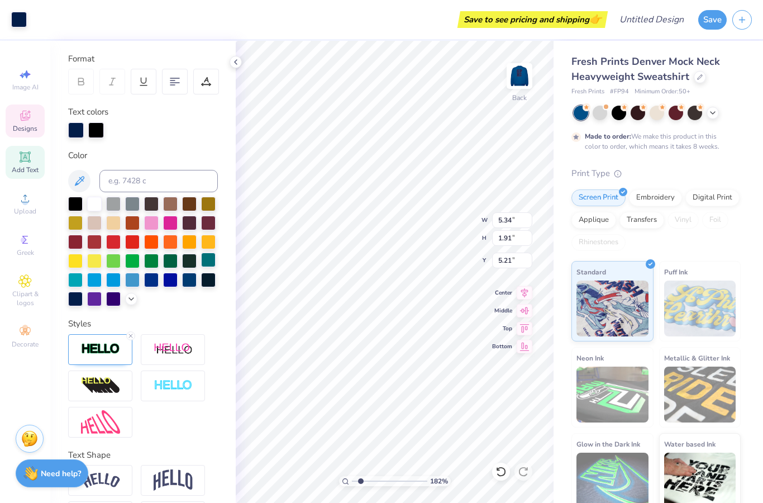
type input "1.81816918053183"
type input "5.37"
type input "1.94"
type input "5.20"
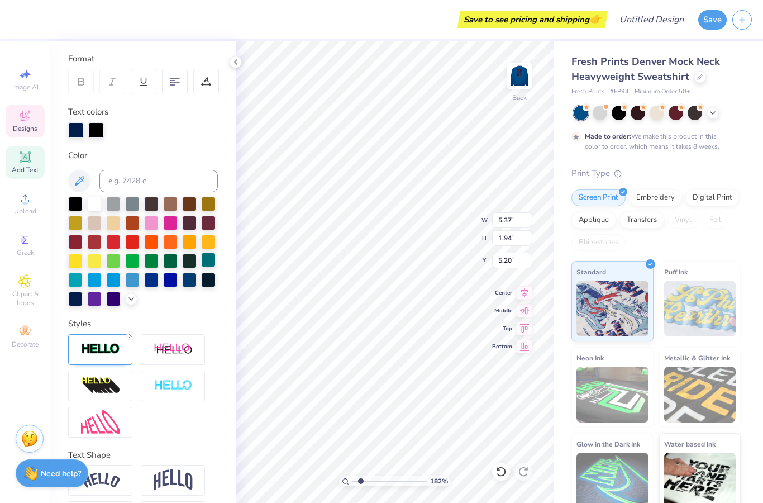
type input "1.81816918053183"
type textarea "G"
type textarea "Rho Gamma"
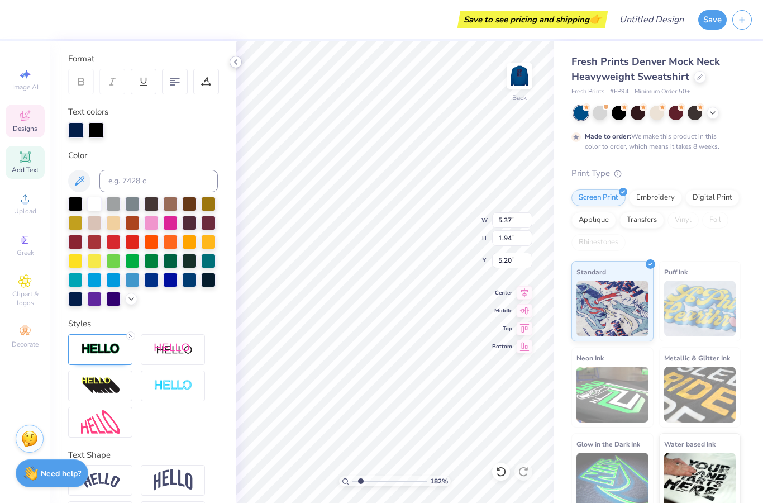
click at [236, 67] on div at bounding box center [236, 62] width 12 height 12
type input "1.81816918053183"
type input "6.41"
type input "1.82"
type input "5.37"
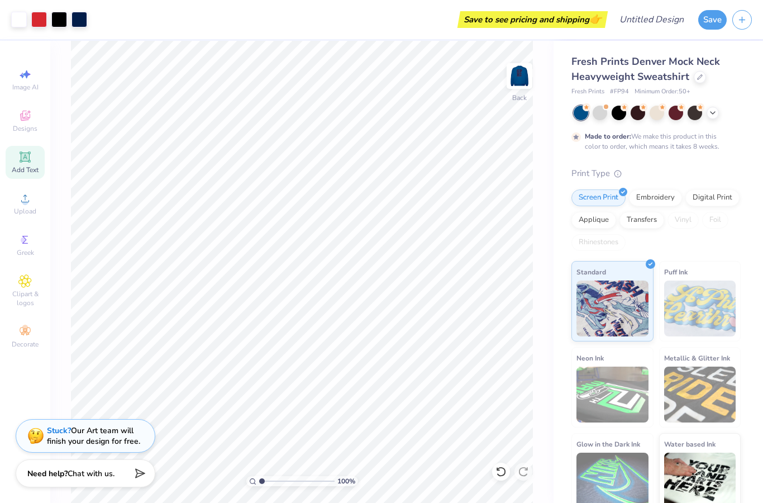
type input "1"
type input "6.03"
type input "5.82"
type input "3.00"
type input "8.49"
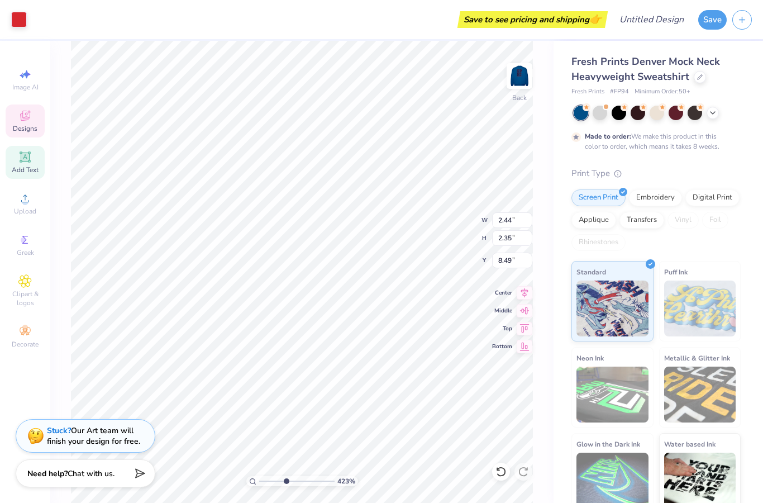
type input "4.22938194723635"
type input "7.97"
type input "4.22938194723635"
type input "3.54"
type input "3.41"
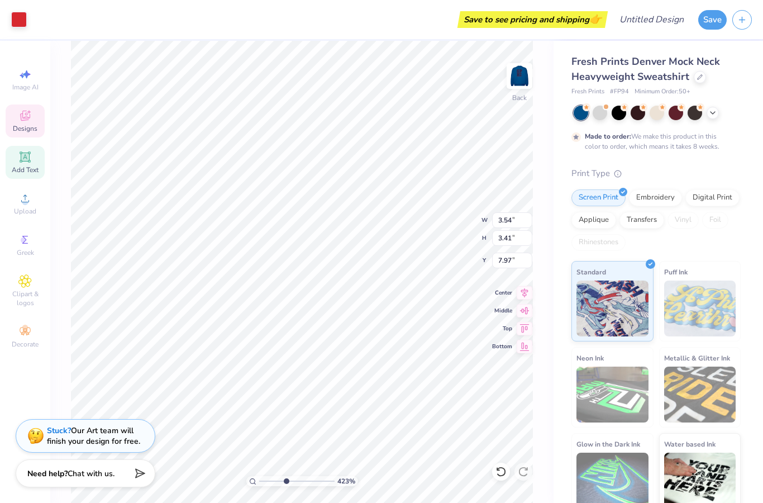
type input "4.22938194723635"
type input "6.52"
type input "4.22938194723635"
type input "5.21"
type input "5.02"
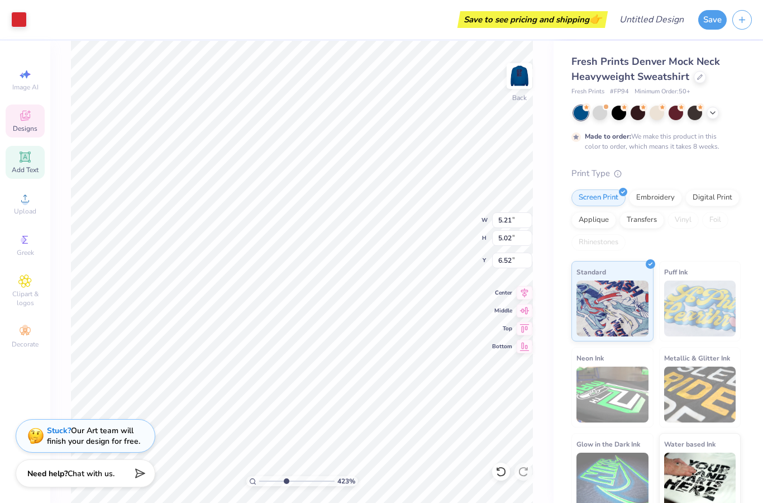
type input "4.22938194723635"
type input "6.00"
type input "5.78"
type input "4.22938194723635"
type input "7.41"
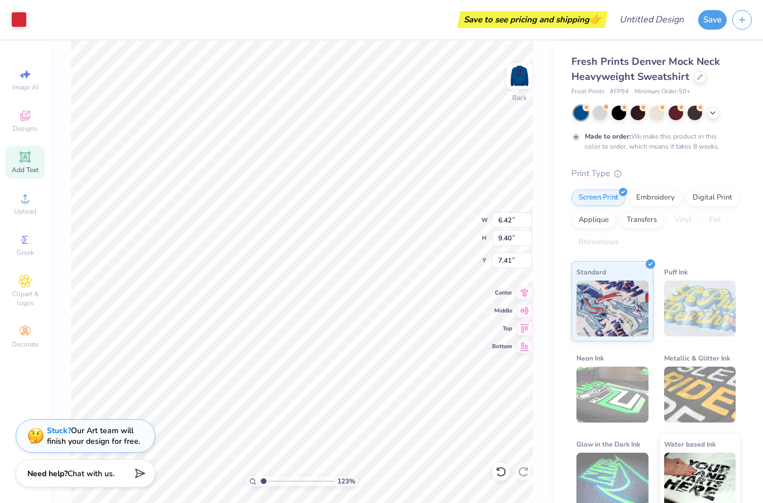
type input "1.22662259402385"
type input "5.78"
type input "1.22662259402385"
type input "10.79"
type input "1.22662259402385"
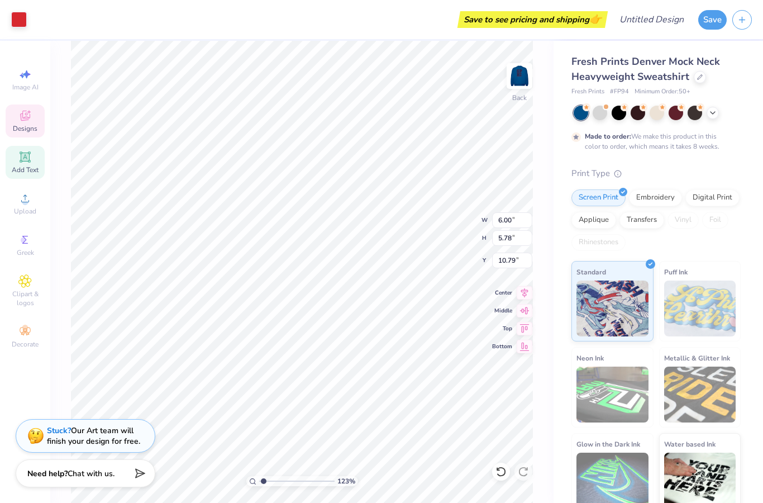
type input "7.87"
type input "7.58"
type input "1.22662259402385"
type input "7.92"
type input "1.22662259402385"
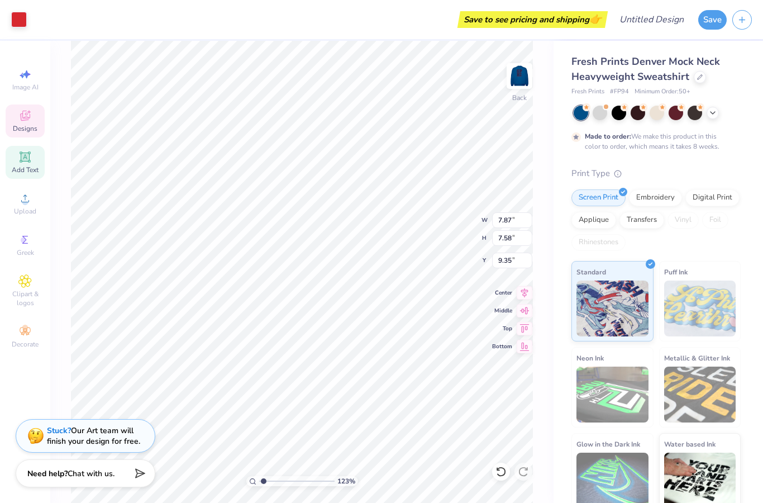
type input "7.04"
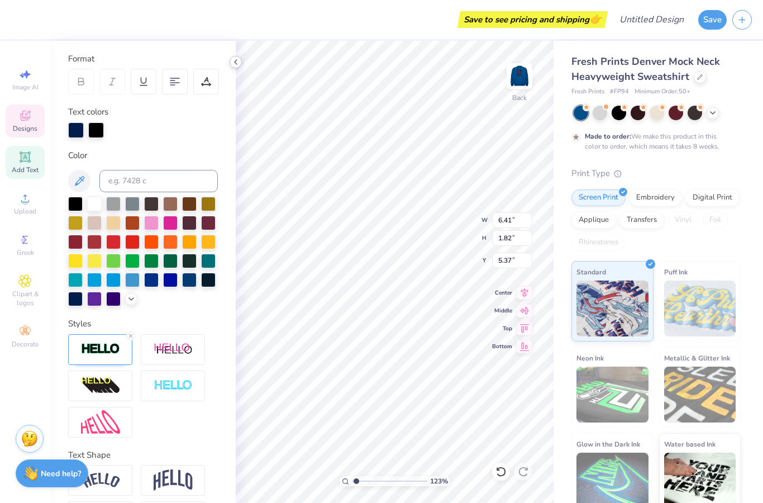
type input "1.22662259402385"
type input "10.41"
type input "1.22662259402385"
type input "15.42"
click at [237, 61] on icon at bounding box center [235, 62] width 9 height 9
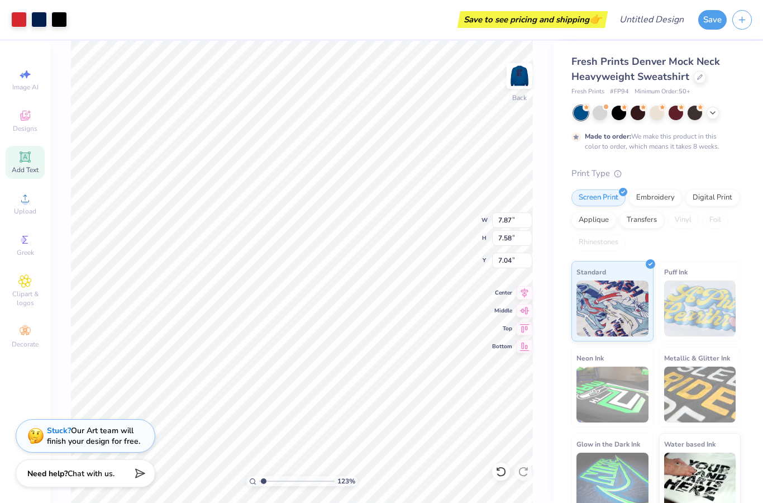
type input "1.22662259402385"
type input "0.50"
type input "1.22662259402385"
type input "3.79"
type input "3.65"
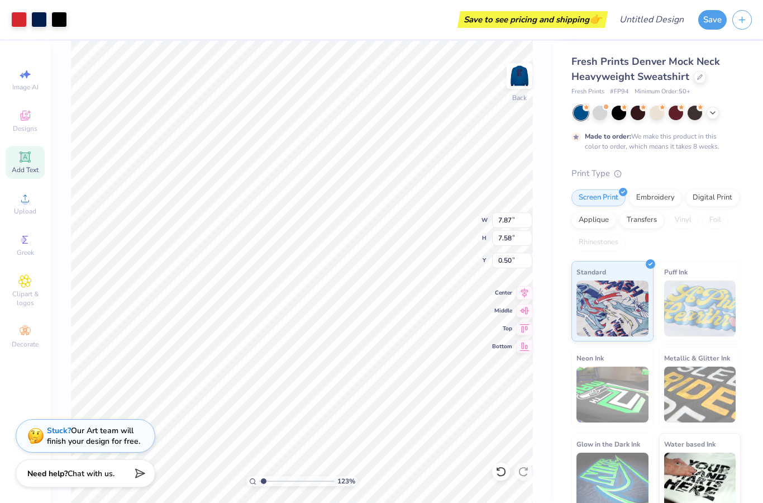
type input "4.43"
type input "1"
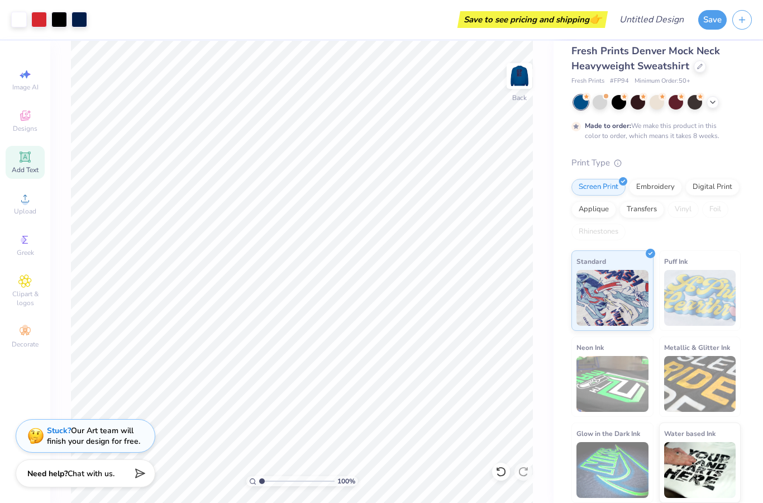
scroll to position [10, 0]
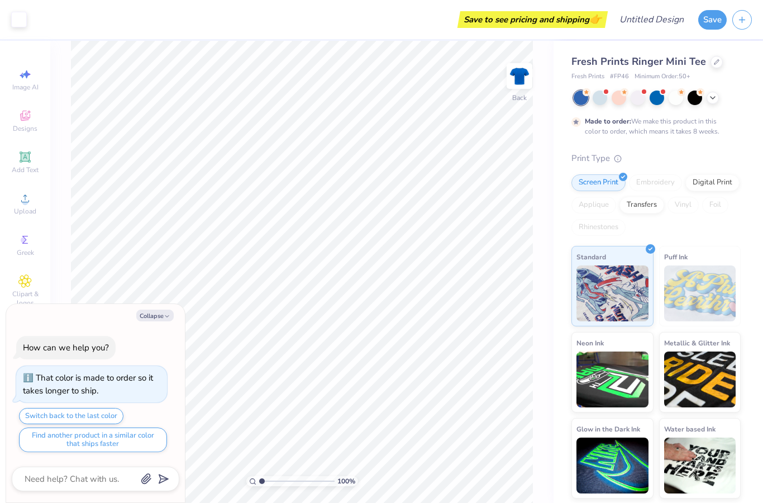
click at [716, 69] on div "Fresh Prints Ringer Mini Tee" at bounding box center [656, 61] width 169 height 15
click at [714, 61] on icon at bounding box center [717, 61] width 6 height 6
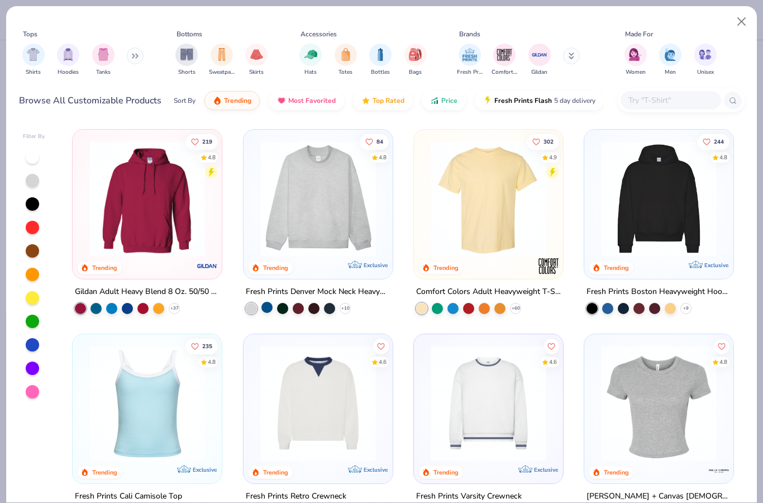
click at [263, 311] on div "+ 10" at bounding box center [298, 308] width 105 height 11
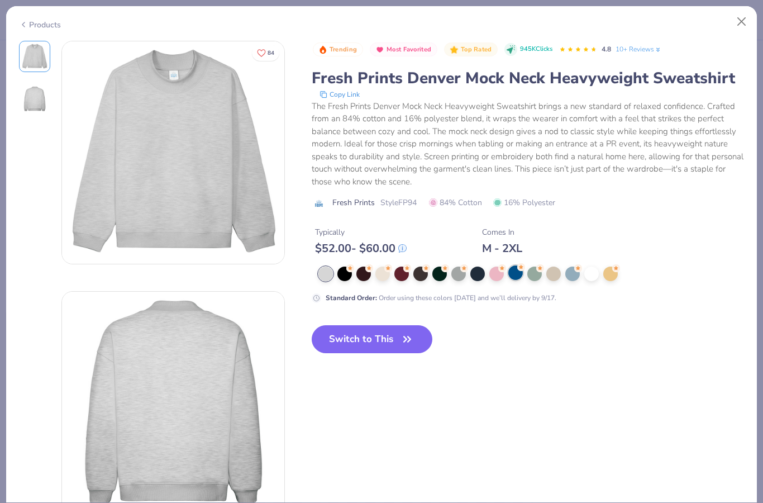
click at [512, 275] on div at bounding box center [515, 272] width 15 height 15
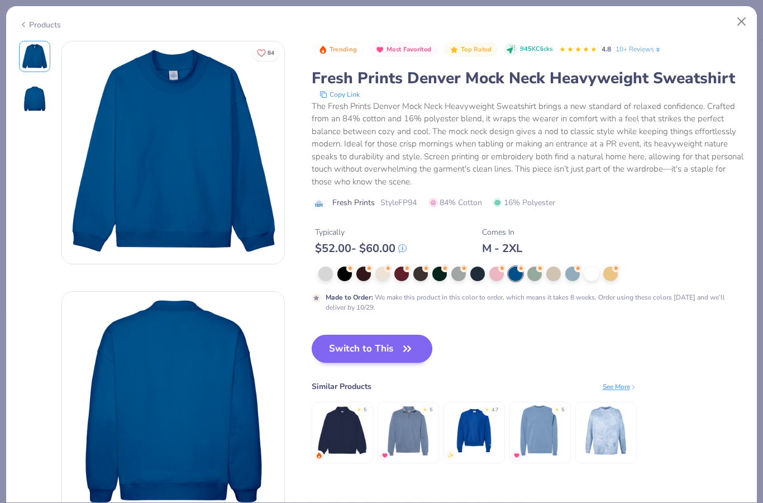
click at [389, 350] on button "Switch to This" at bounding box center [372, 349] width 121 height 28
click at [335, 350] on button "Switch to This" at bounding box center [372, 349] width 121 height 28
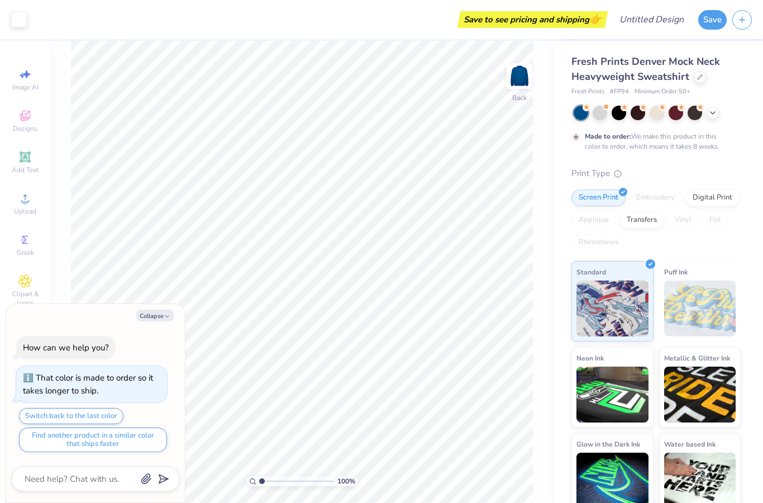
click at [562, 144] on div "Fresh Prints Denver Mock Neck Heavyweight Sweatshirt Fresh Prints # FP94 Minimu…" at bounding box center [659, 277] width 210 height 473
click at [517, 79] on img at bounding box center [519, 76] width 45 height 45
drag, startPoint x: 564, startPoint y: 183, endPoint x: 542, endPoint y: 199, distance: 27.3
click at [564, 183] on div "Fresh Prints Denver Mock Neck Heavyweight Sweatshirt Fresh Prints # FP94 Minimu…" at bounding box center [659, 277] width 210 height 473
click at [522, 75] on img at bounding box center [519, 76] width 45 height 45
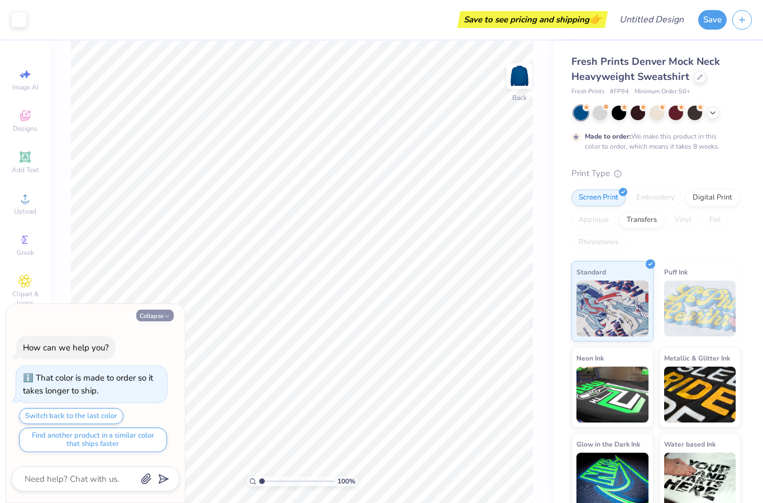
click at [155, 312] on button "Collapse" at bounding box center [154, 316] width 37 height 12
type textarea "x"
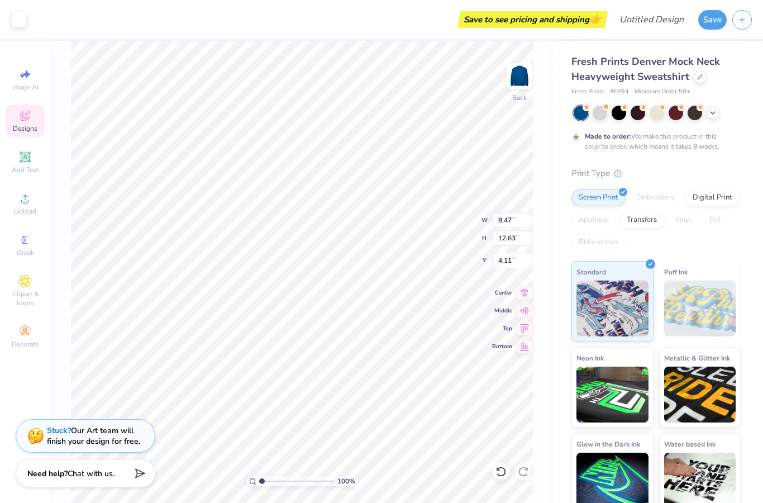
type input "3.91"
type input "0.50"
type input "11.92"
type input "17.78"
type input "0.85"
